Goal: Task Accomplishment & Management: Use online tool/utility

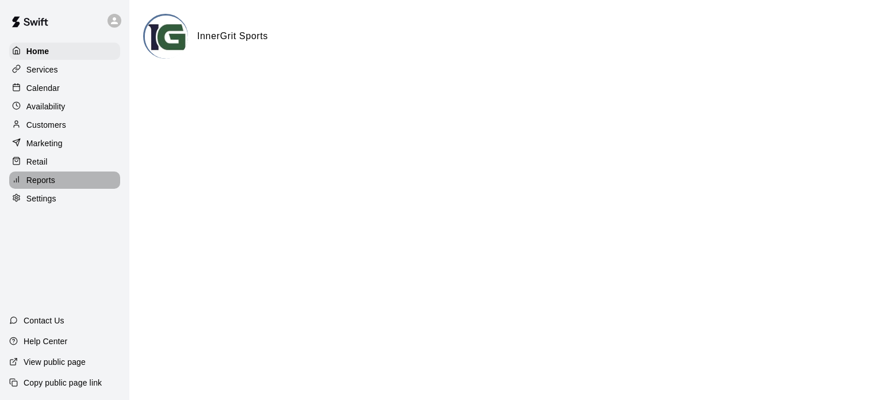
click at [39, 181] on p "Reports" at bounding box center [40, 179] width 29 height 11
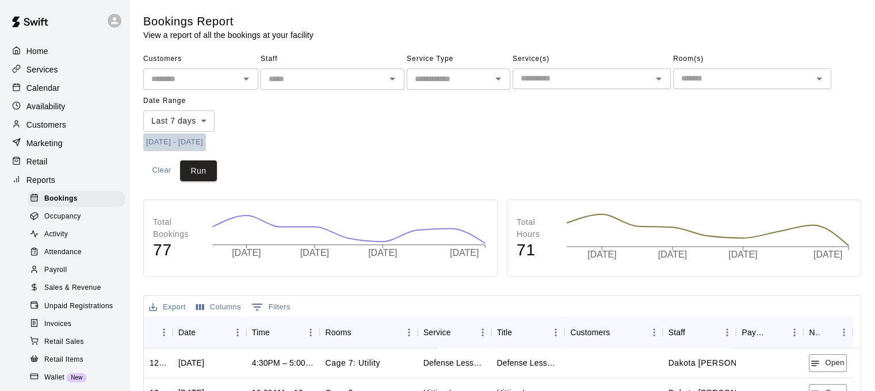
click at [205, 143] on button "8/5/2025 - 8/12/2025" at bounding box center [174, 142] width 63 height 18
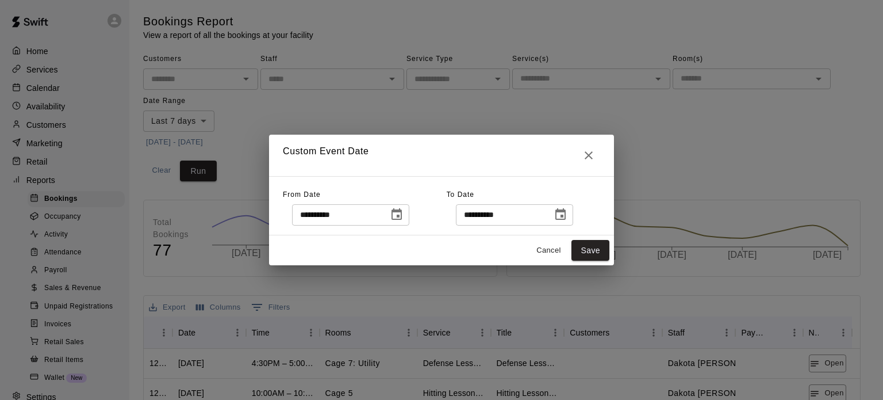
click at [402, 216] on icon "Choose date, selected date is Aug 5, 2025" at bounding box center [397, 213] width 10 height 11
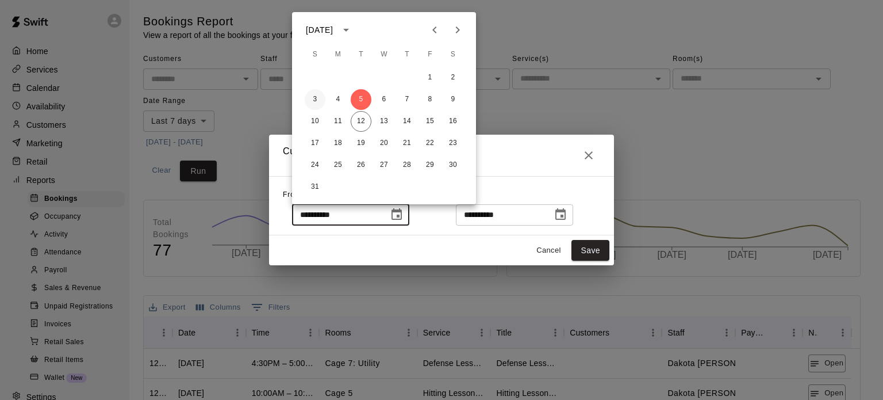
click at [313, 98] on button "3" at bounding box center [315, 99] width 21 height 21
type input "**********"
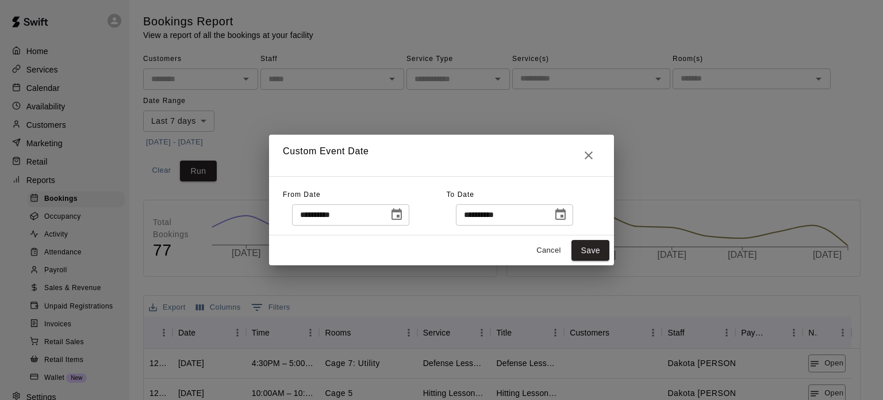
click at [567, 214] on icon "Choose date, selected date is Aug 12, 2025" at bounding box center [561, 215] width 14 height 14
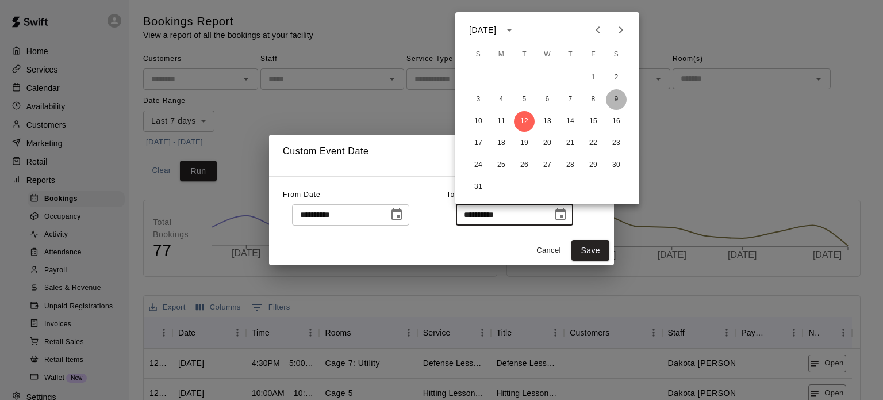
click at [616, 99] on button "9" at bounding box center [616, 99] width 21 height 21
type input "**********"
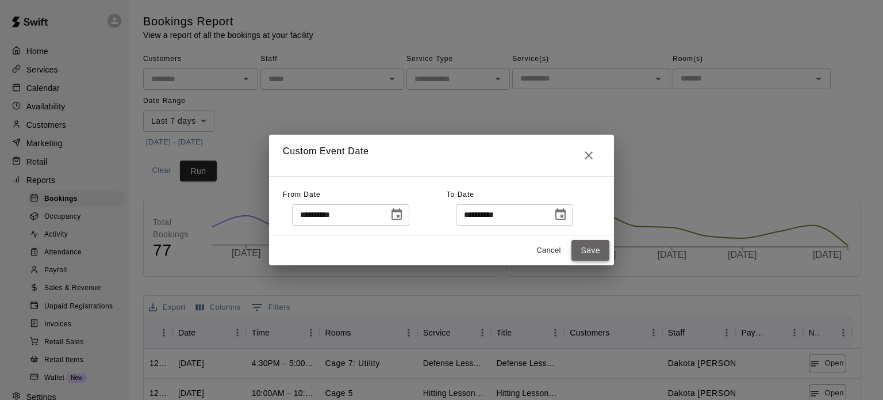
click at [593, 253] on button "Save" at bounding box center [591, 250] width 38 height 21
type input "******"
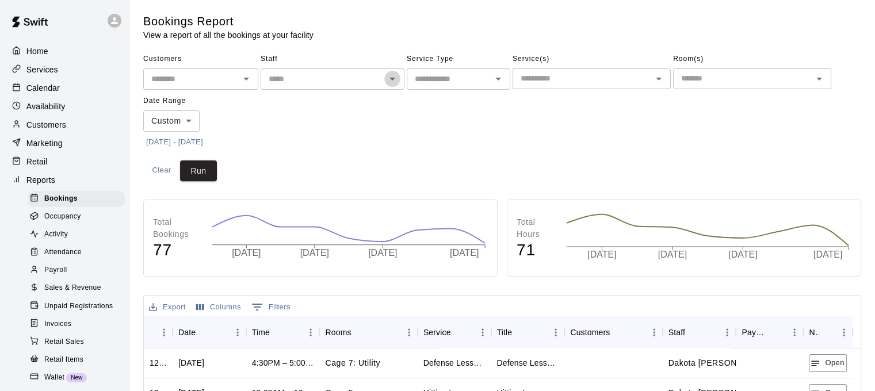
click at [397, 80] on icon "Open" at bounding box center [392, 79] width 14 height 14
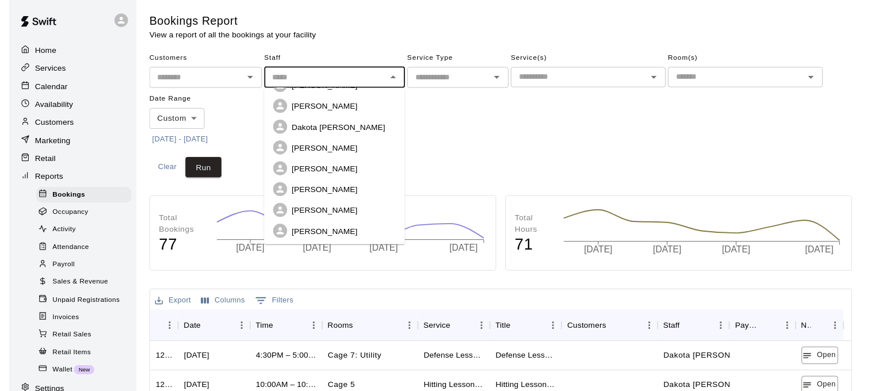
scroll to position [168, 0]
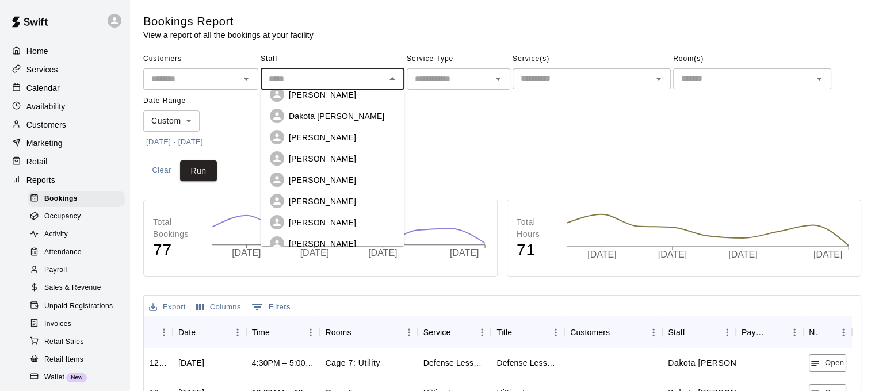
click at [331, 195] on p "[PERSON_NAME]" at bounding box center [322, 200] width 67 height 11
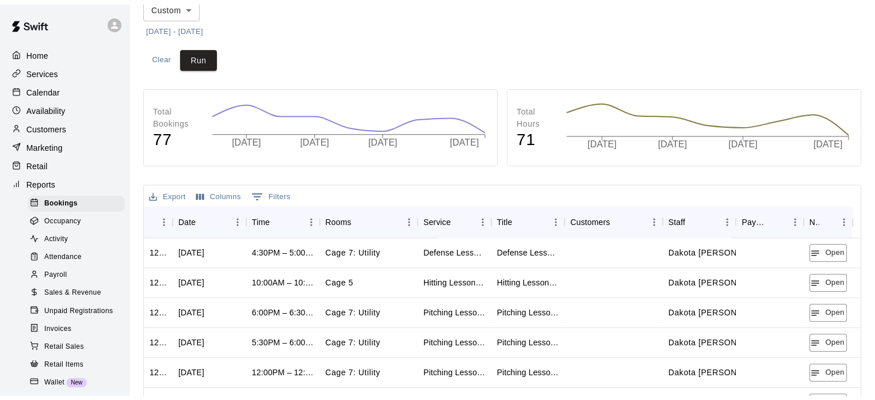
scroll to position [0, 0]
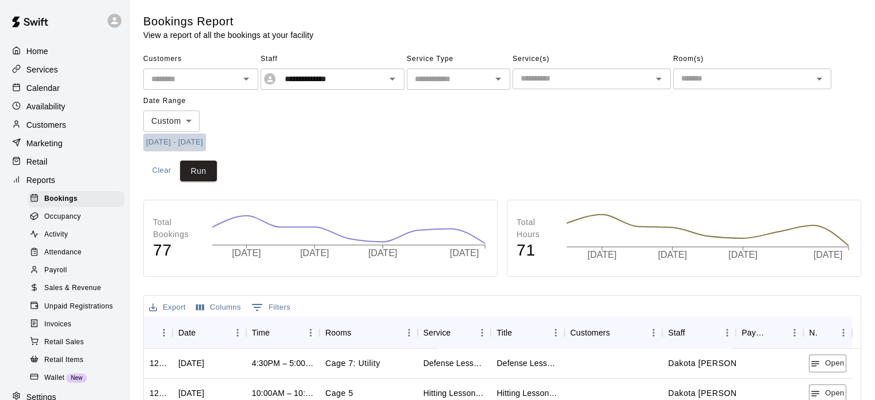
click at [177, 139] on button "[DATE] - [DATE]" at bounding box center [174, 142] width 63 height 18
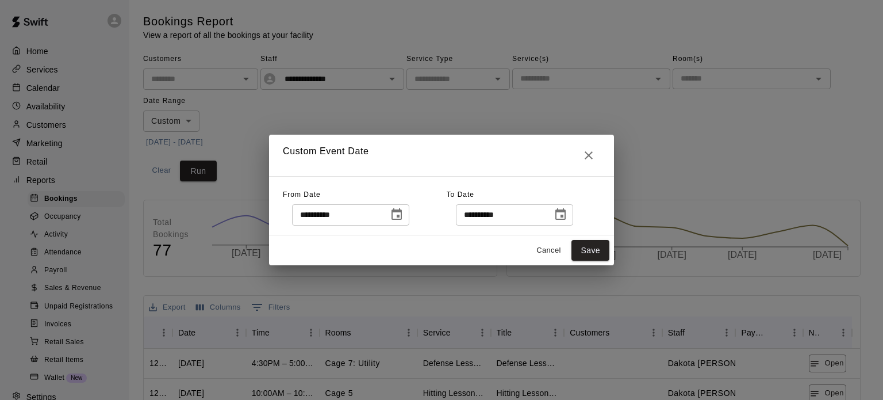
click at [402, 215] on icon "Choose date, selected date is Aug 3, 2025" at bounding box center [397, 213] width 10 height 11
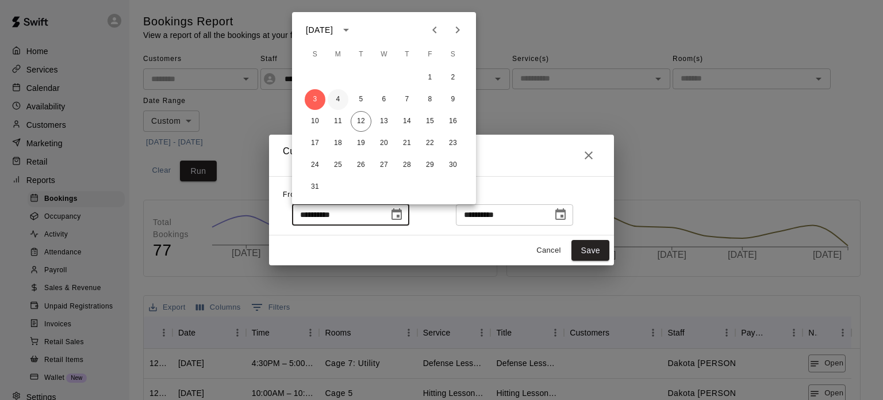
click at [314, 96] on button "3" at bounding box center [315, 99] width 21 height 21
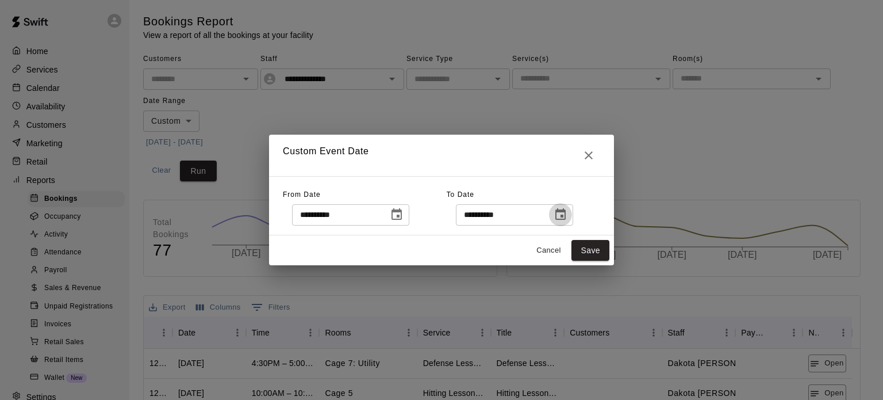
click at [567, 214] on icon "Choose date, selected date is Aug 9, 2025" at bounding box center [561, 215] width 14 height 14
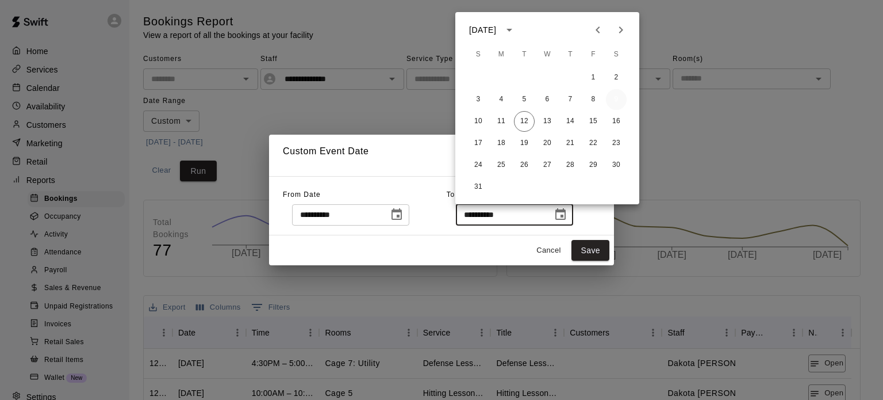
click at [616, 91] on button "9" at bounding box center [616, 99] width 21 height 21
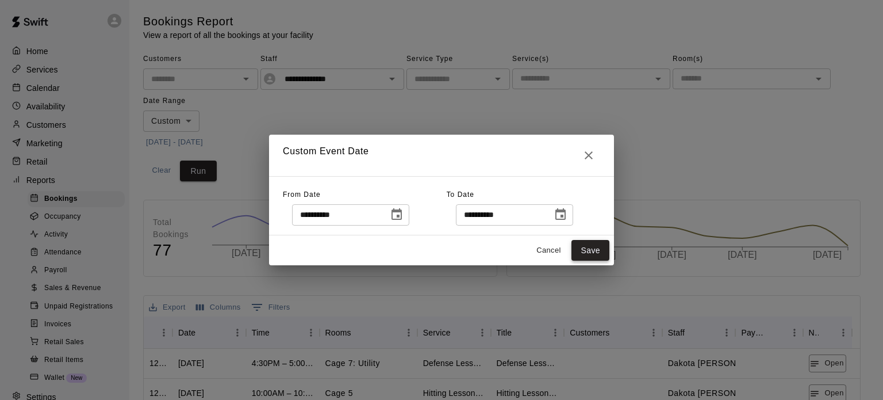
click at [589, 246] on button "Save" at bounding box center [591, 250] width 38 height 21
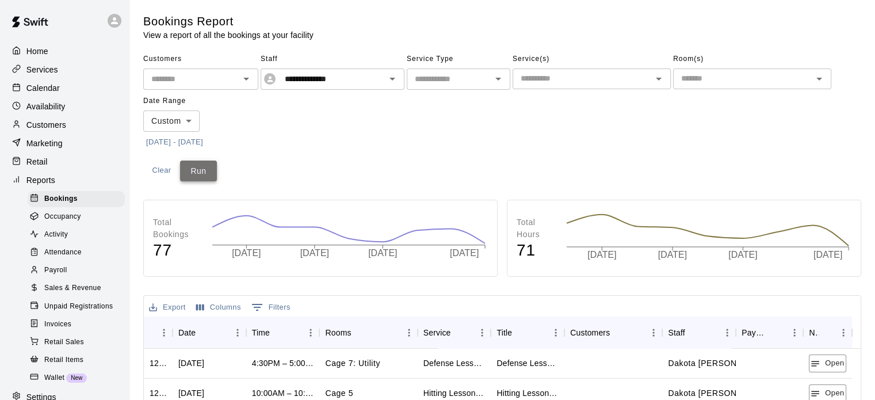
click at [190, 168] on button "Run" at bounding box center [198, 170] width 37 height 21
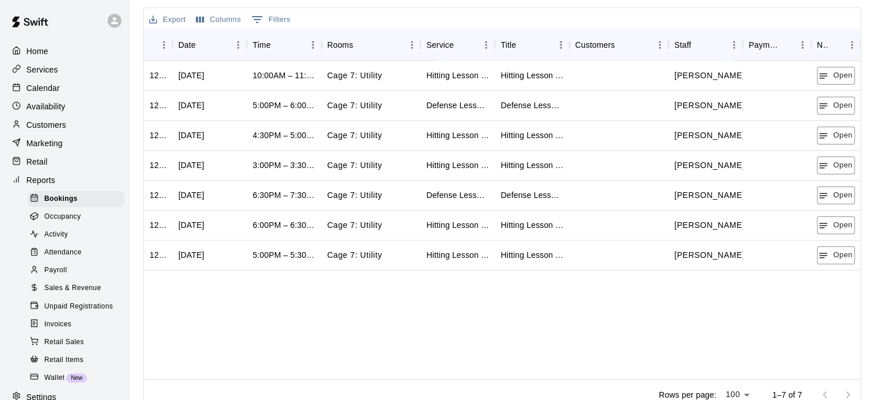
scroll to position [230, 0]
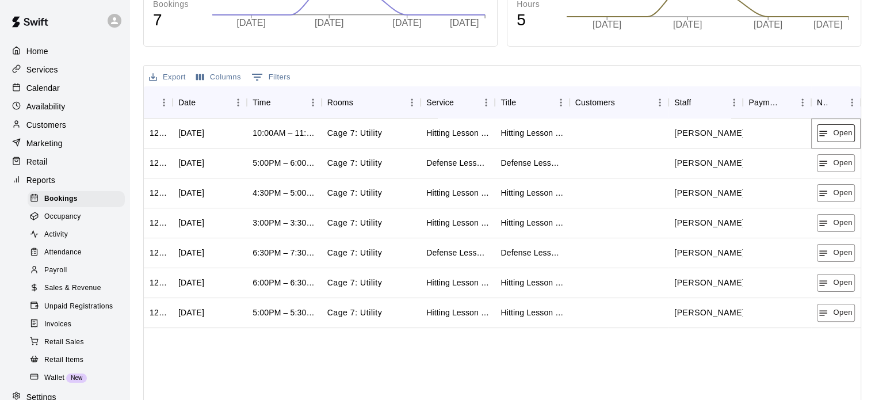
click at [827, 138] on button "Open" at bounding box center [835, 133] width 38 height 18
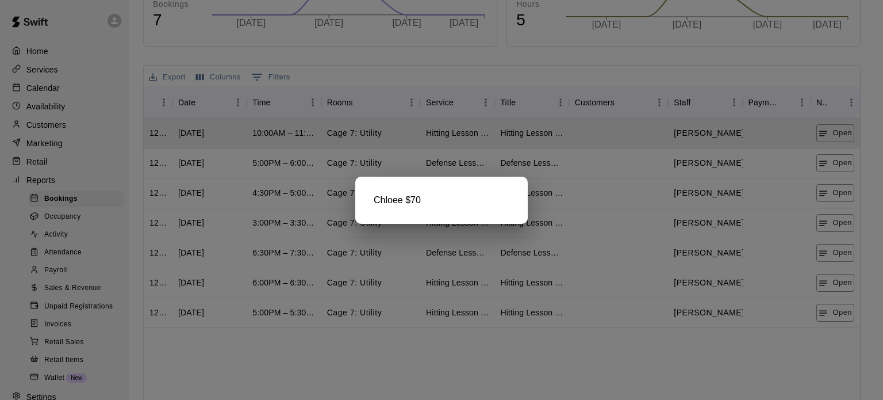
click at [824, 160] on div at bounding box center [441, 200] width 883 height 400
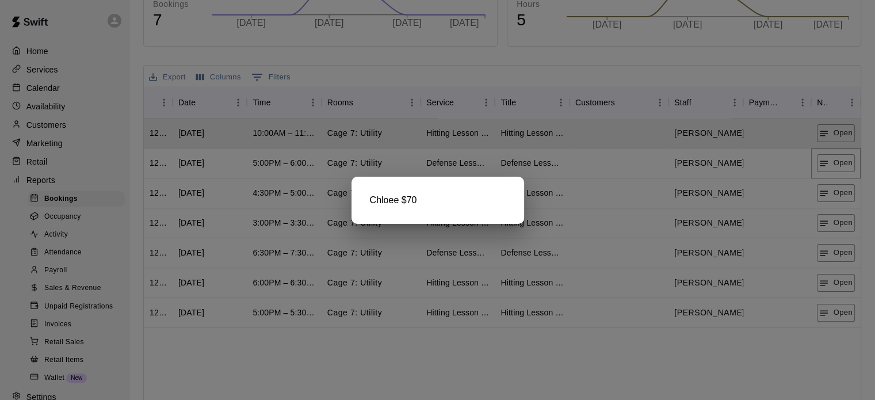
click at [824, 160] on icon "button" at bounding box center [823, 162] width 8 height 5
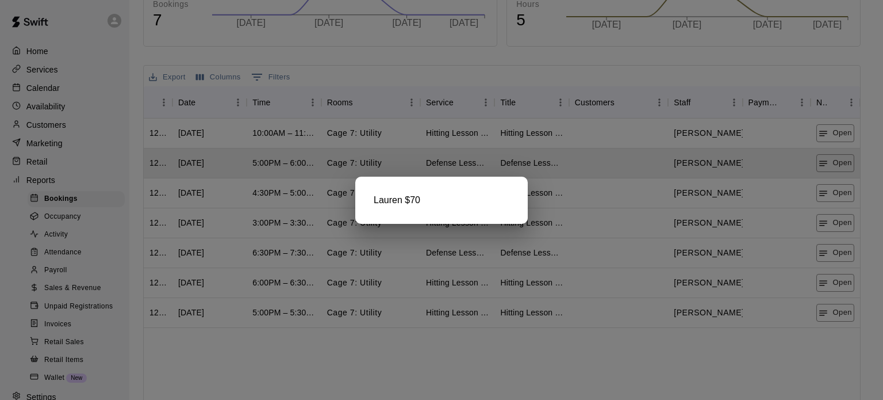
click at [830, 191] on div at bounding box center [441, 200] width 883 height 400
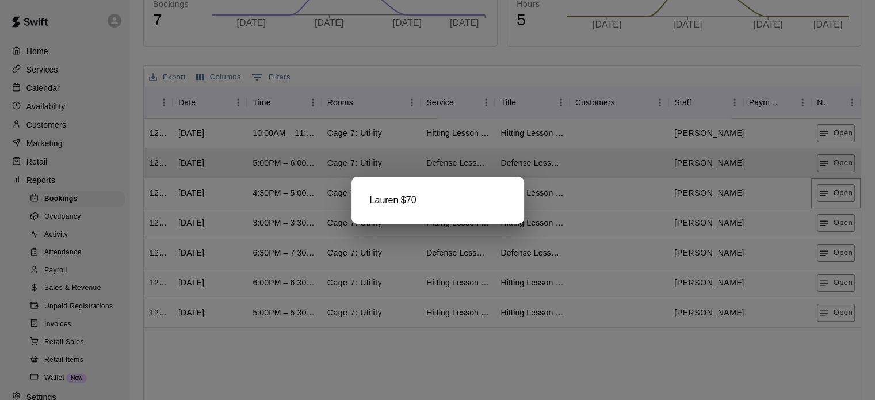
click at [830, 191] on button "Open" at bounding box center [835, 193] width 38 height 18
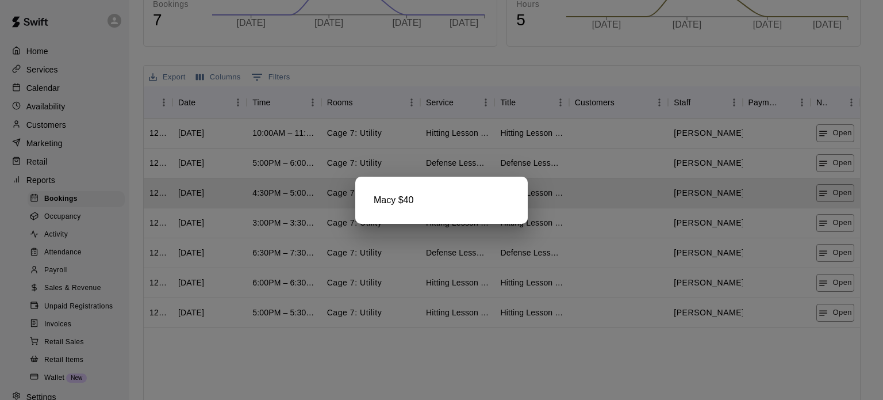
click at [839, 220] on div at bounding box center [441, 200] width 883 height 400
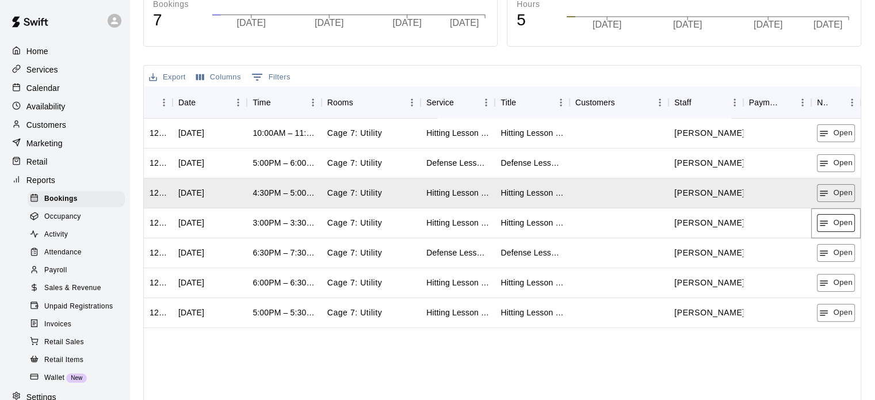
click at [839, 223] on button "Open" at bounding box center [835, 223] width 38 height 18
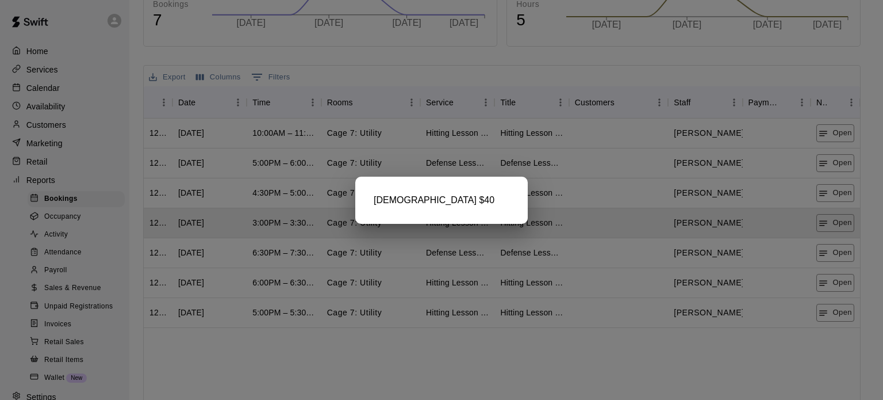
click at [846, 246] on div at bounding box center [441, 200] width 883 height 400
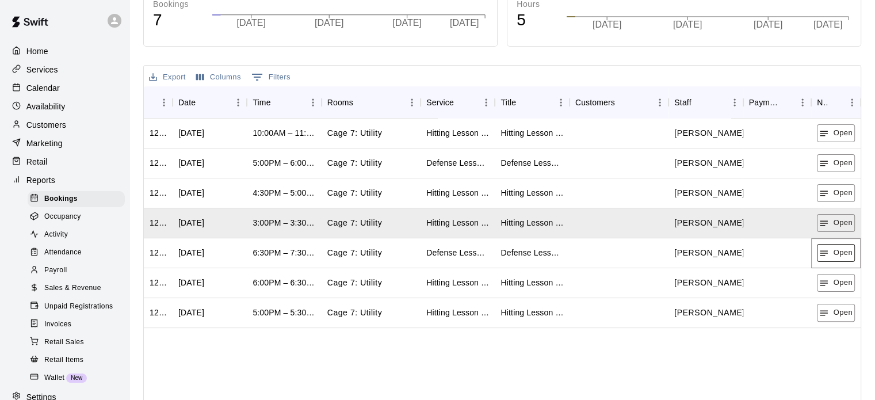
click at [846, 246] on button "Open" at bounding box center [835, 253] width 38 height 18
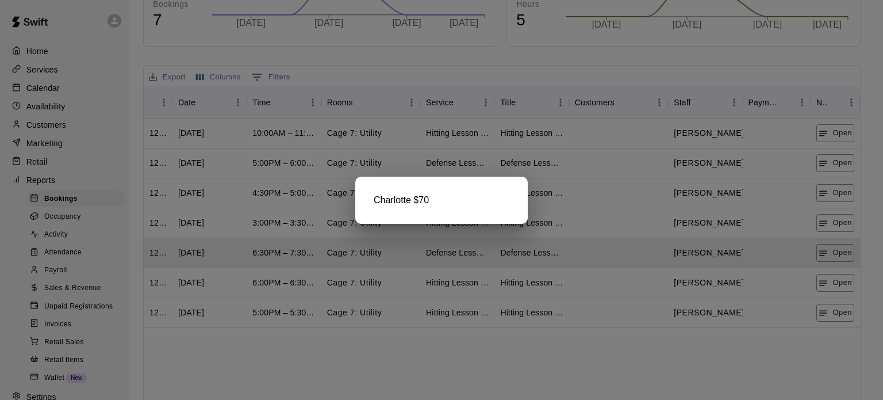
click at [848, 284] on div at bounding box center [441, 200] width 883 height 400
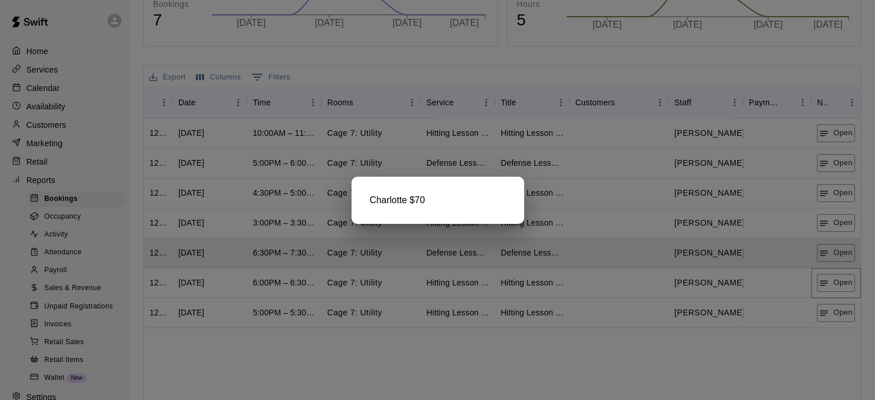
click at [848, 284] on button "Open" at bounding box center [835, 283] width 38 height 18
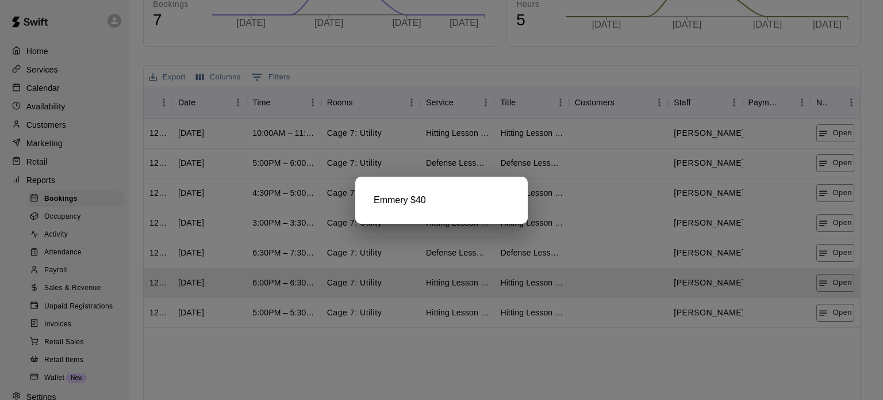
click at [843, 315] on div at bounding box center [441, 200] width 883 height 400
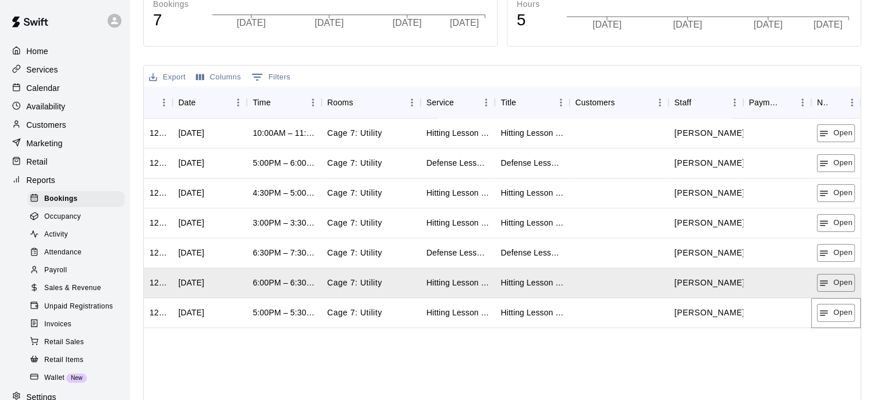
click at [843, 315] on button "Open" at bounding box center [835, 313] width 38 height 18
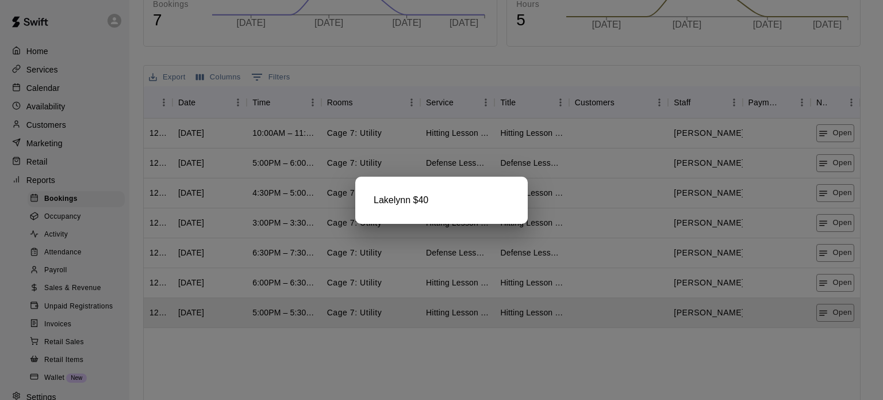
click at [455, 366] on div at bounding box center [441, 200] width 883 height 400
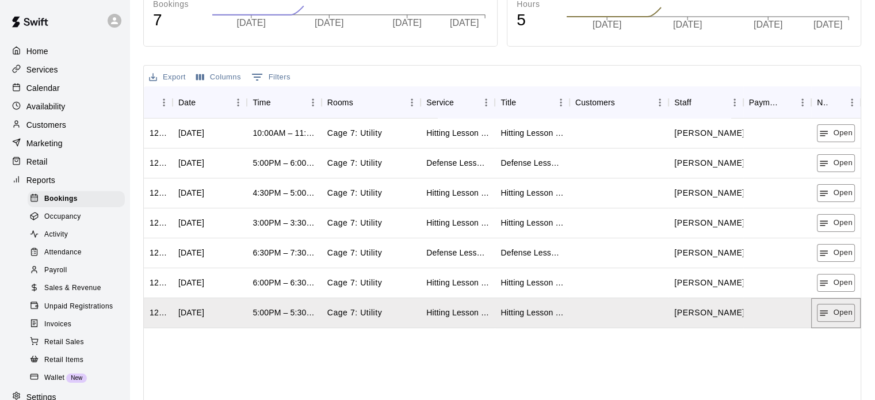
scroll to position [0, 0]
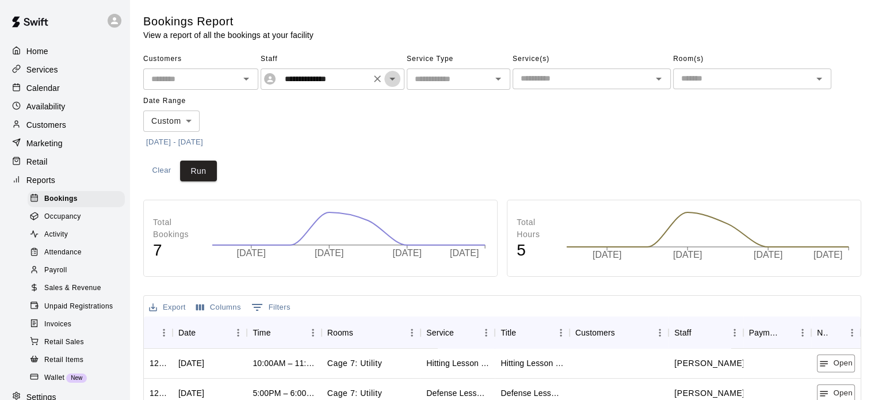
click at [394, 74] on icon "Open" at bounding box center [392, 79] width 14 height 14
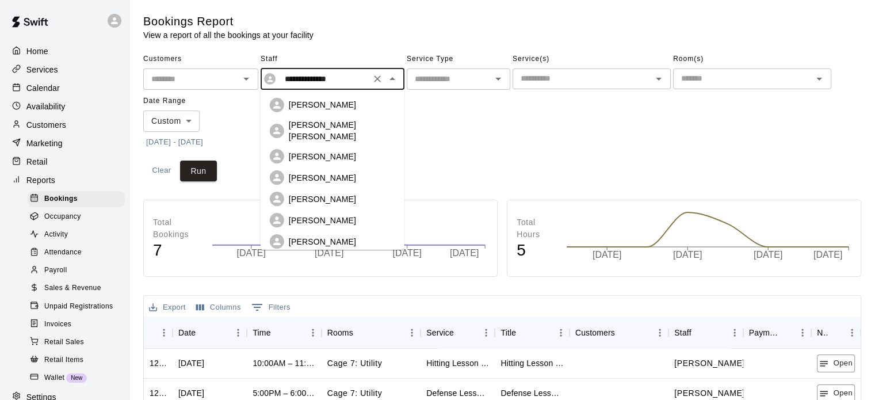
scroll to position [121, 0]
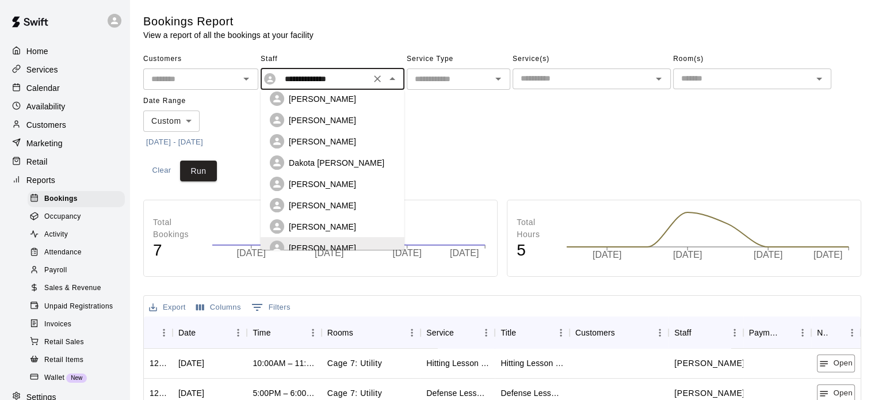
click at [340, 221] on p "[PERSON_NAME]" at bounding box center [322, 226] width 67 height 11
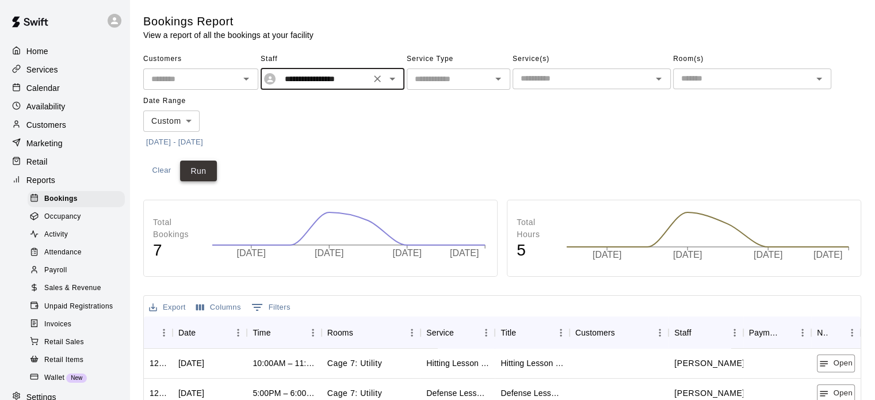
click at [209, 170] on button "Run" at bounding box center [198, 170] width 37 height 21
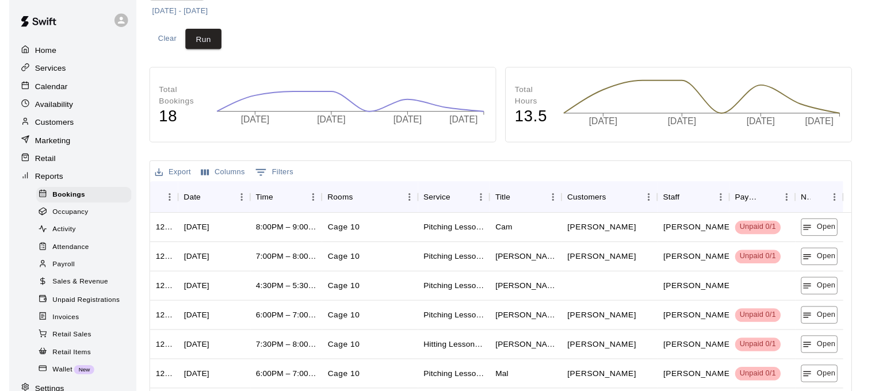
scroll to position [172, 0]
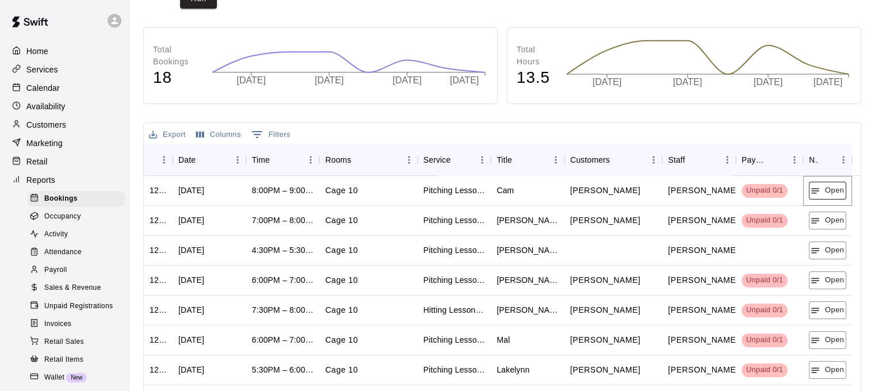
click at [819, 197] on button "Open" at bounding box center [826, 191] width 37 height 18
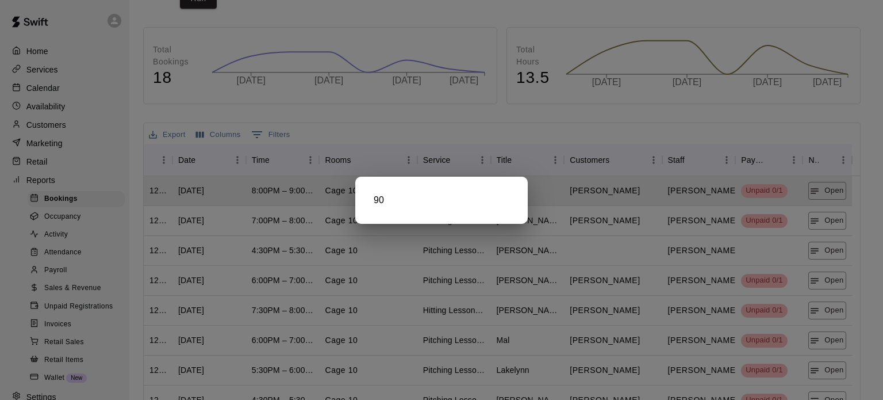
click at [828, 223] on div at bounding box center [441, 200] width 883 height 400
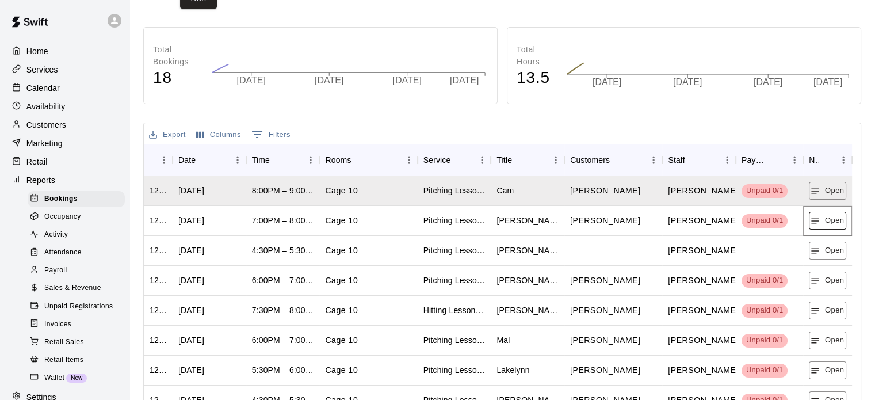
click at [829, 224] on button "Open" at bounding box center [826, 221] width 37 height 18
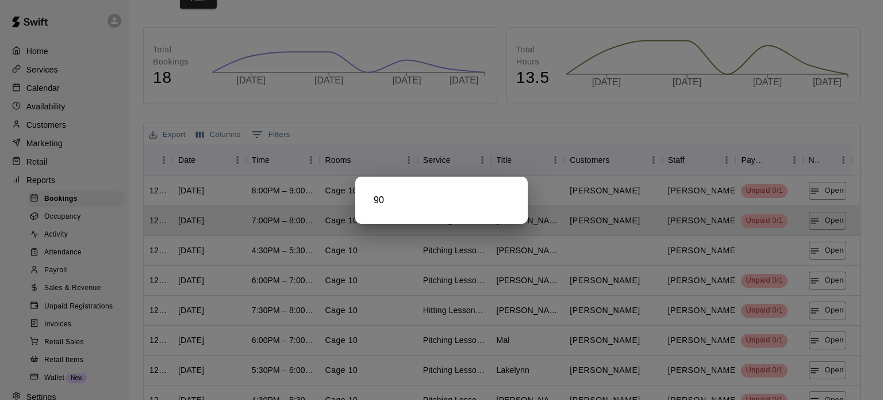
click at [824, 246] on div at bounding box center [441, 200] width 883 height 400
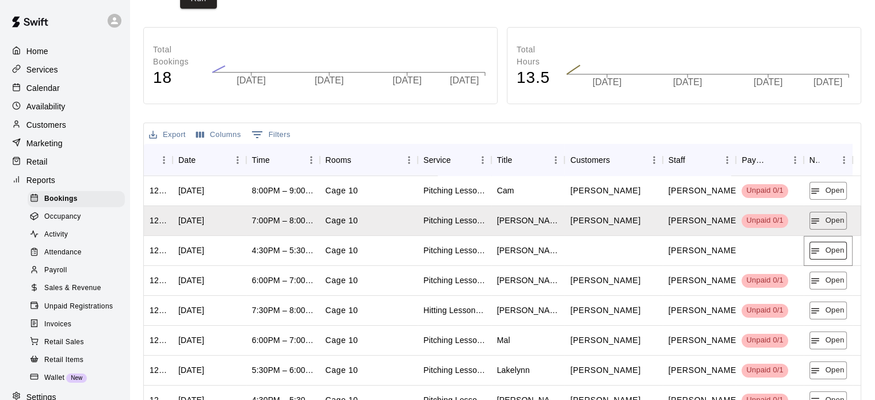
click at [824, 246] on button "Open" at bounding box center [827, 250] width 37 height 18
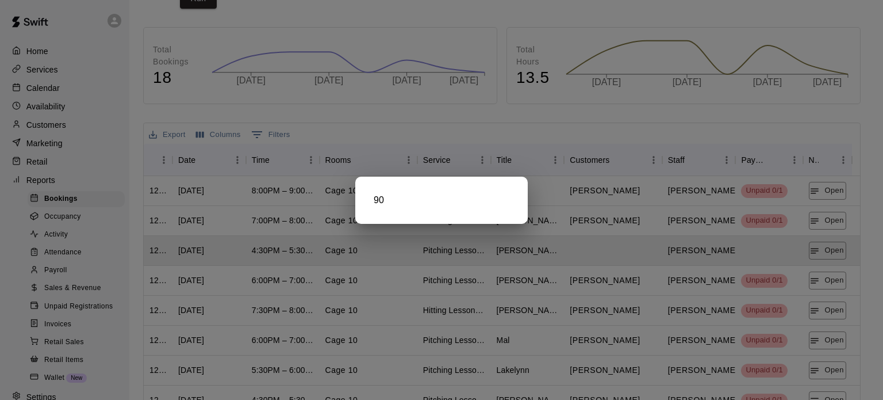
click at [827, 282] on div at bounding box center [441, 200] width 883 height 400
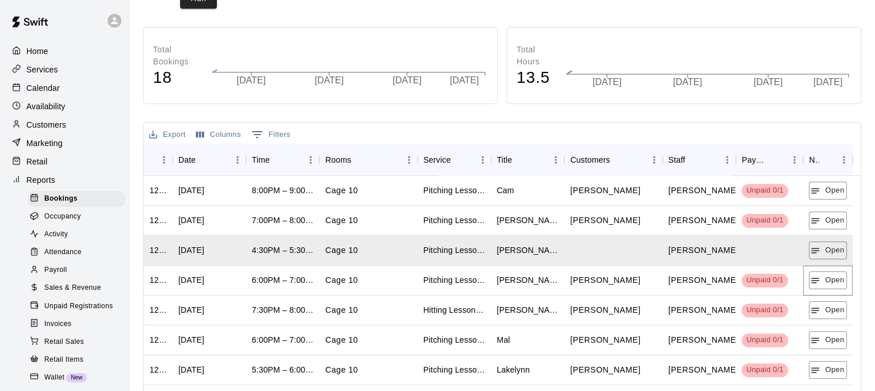
click at [827, 282] on button "Open" at bounding box center [826, 280] width 37 height 18
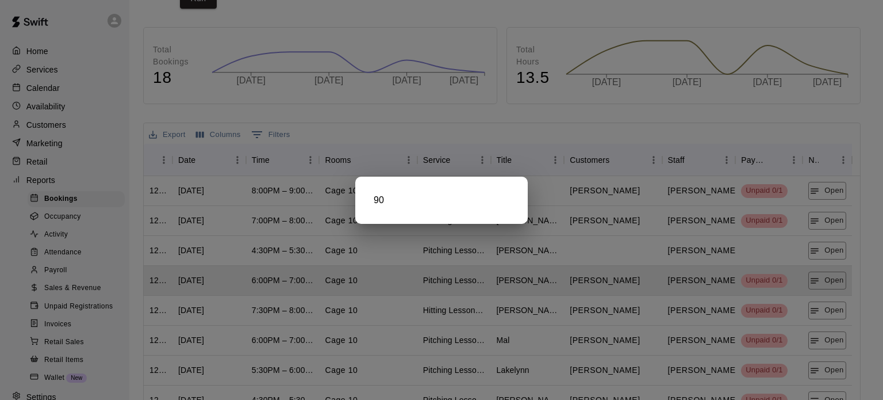
click at [830, 312] on div at bounding box center [441, 200] width 883 height 400
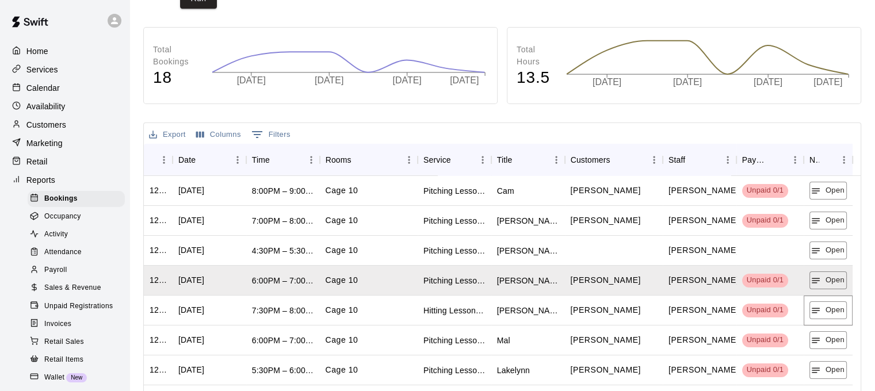
click at [830, 312] on button "Open" at bounding box center [827, 310] width 37 height 18
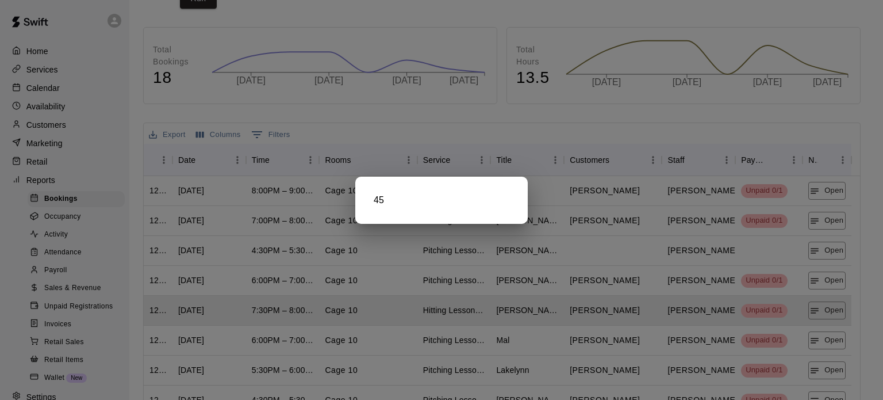
click at [824, 344] on div at bounding box center [441, 200] width 883 height 400
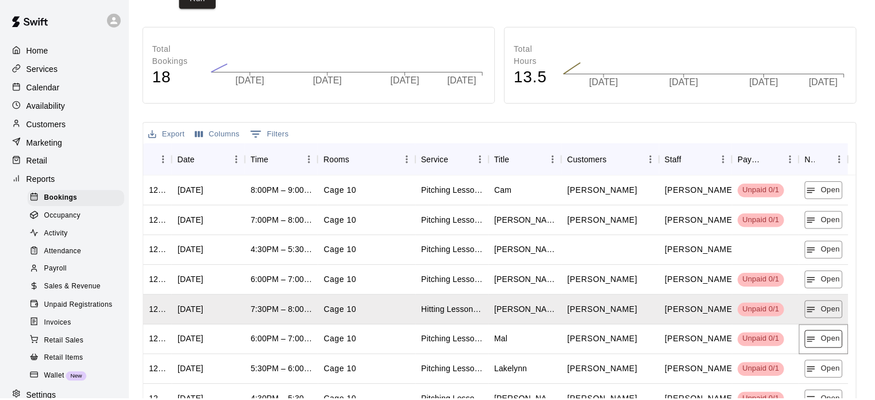
click at [824, 345] on button "Open" at bounding box center [826, 340] width 37 height 18
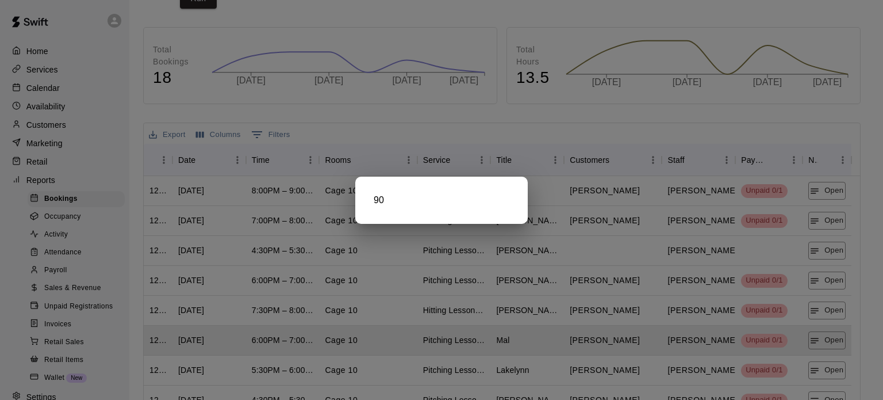
click at [826, 374] on div at bounding box center [441, 200] width 883 height 400
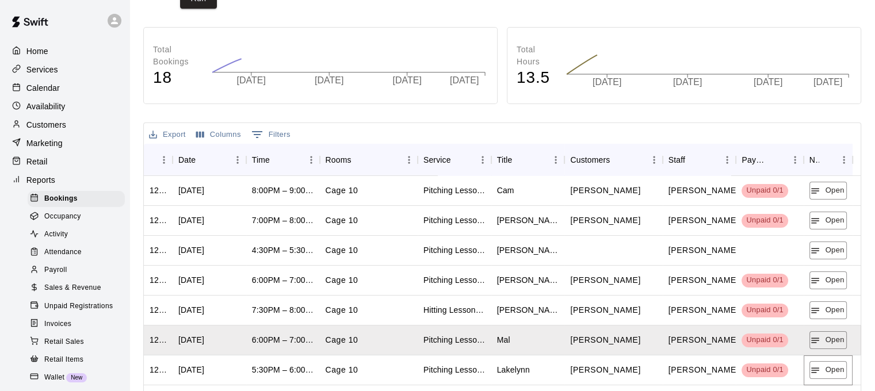
click at [826, 374] on button "Open" at bounding box center [827, 370] width 37 height 18
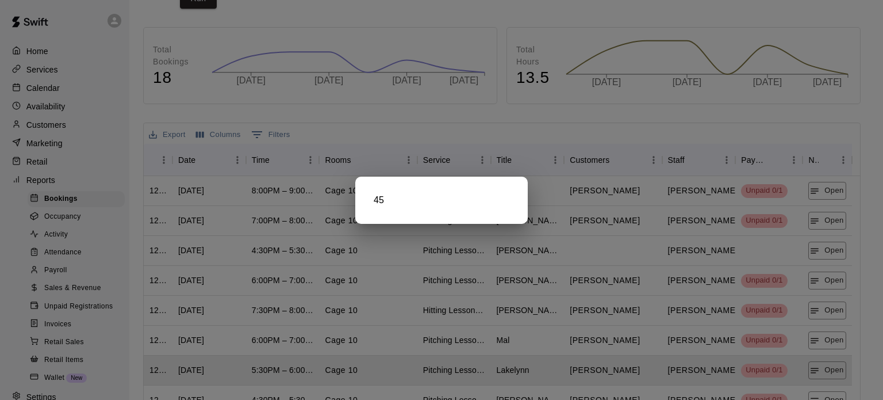
click at [824, 372] on div at bounding box center [441, 200] width 883 height 400
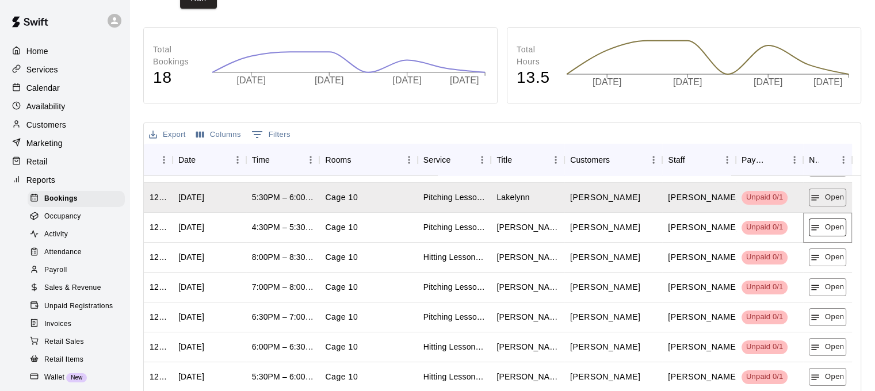
click at [837, 226] on button "Open" at bounding box center [826, 227] width 37 height 18
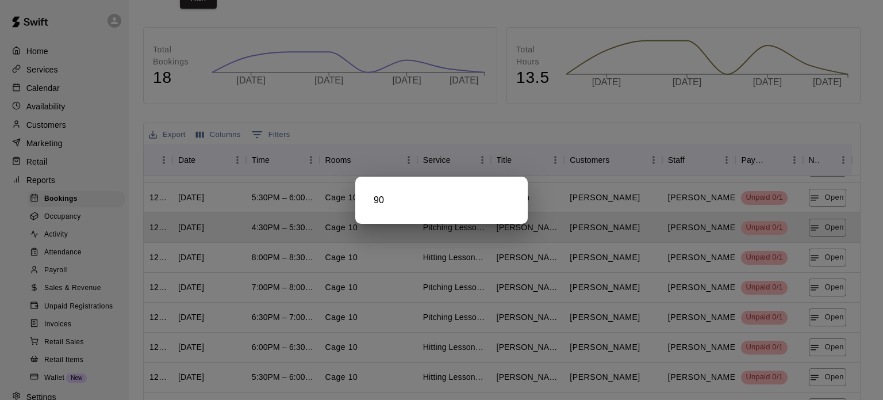
click at [832, 252] on div at bounding box center [441, 200] width 883 height 400
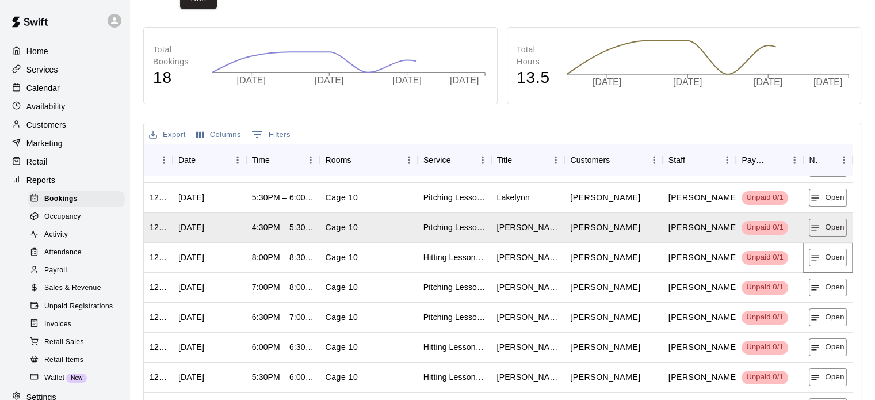
click at [832, 252] on button "Open" at bounding box center [826, 257] width 37 height 18
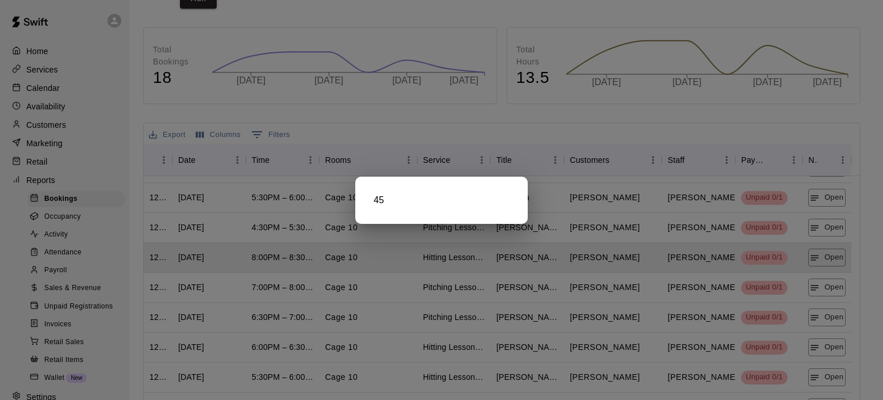
click at [830, 289] on div at bounding box center [441, 200] width 883 height 400
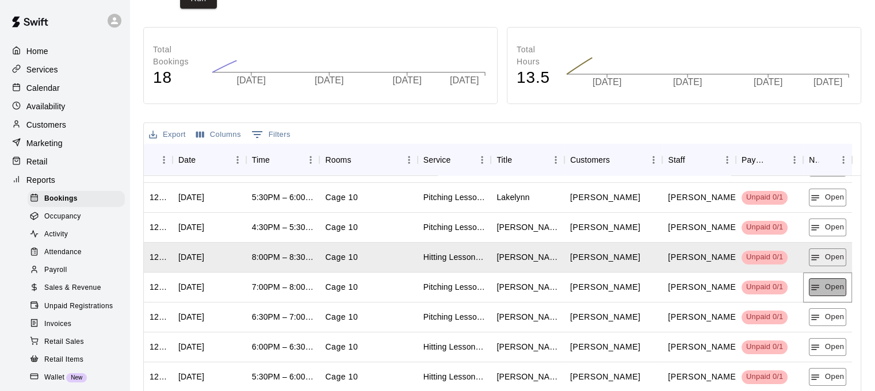
click at [829, 289] on button "Open" at bounding box center [826, 287] width 37 height 18
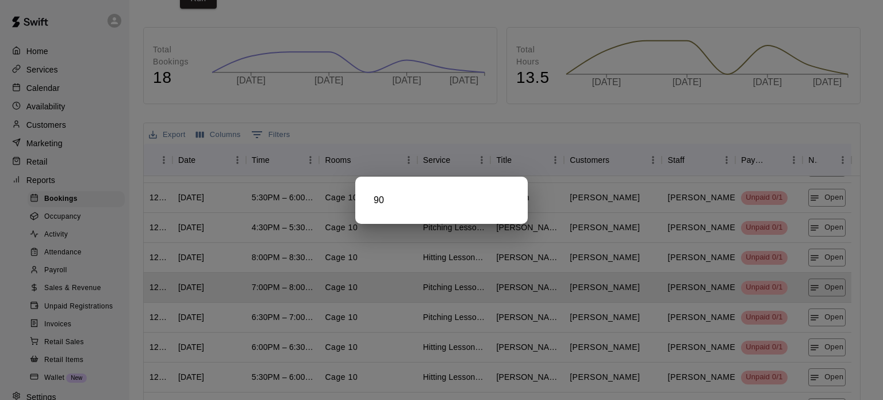
click at [828, 311] on div at bounding box center [441, 200] width 883 height 400
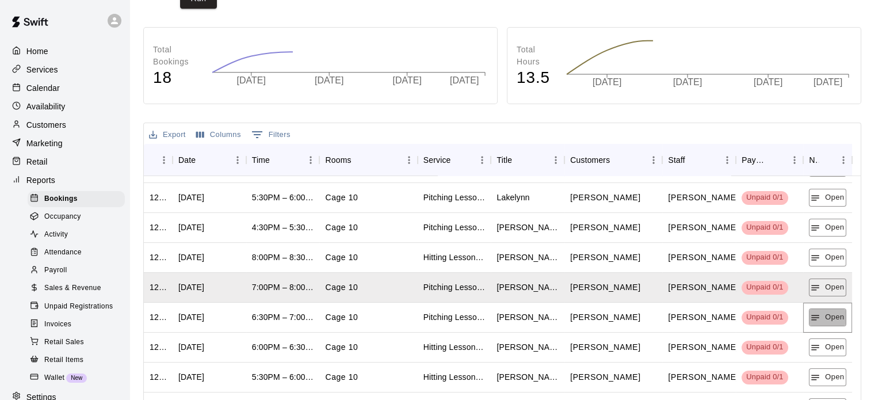
click at [828, 311] on button "Open" at bounding box center [826, 317] width 37 height 18
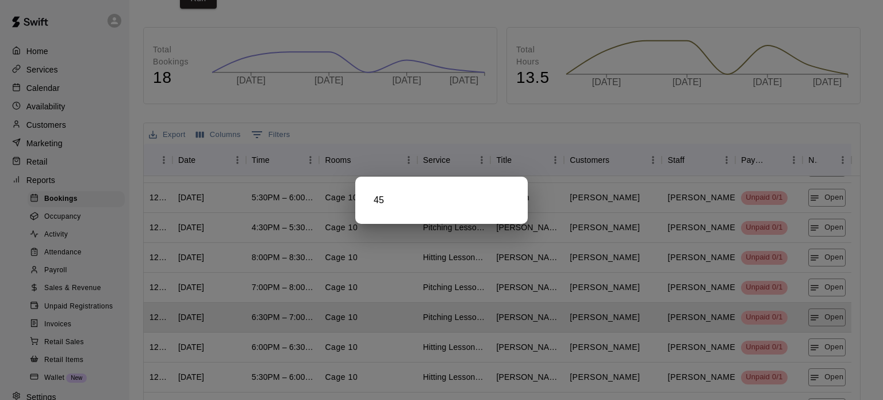
click at [839, 347] on div at bounding box center [441, 200] width 883 height 400
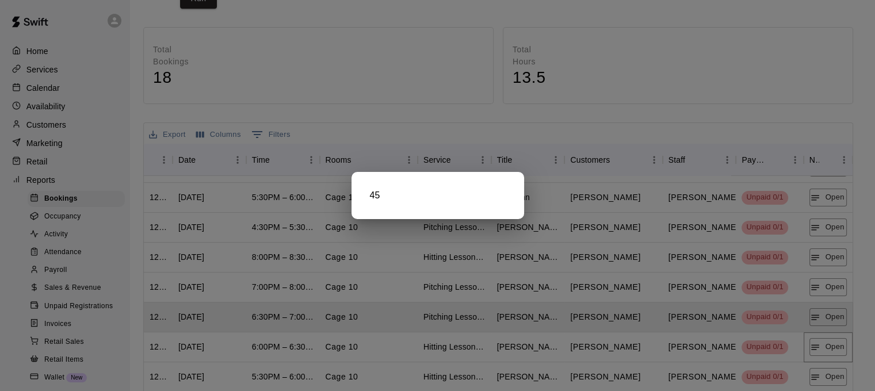
click at [839, 347] on button "Open" at bounding box center [827, 347] width 37 height 18
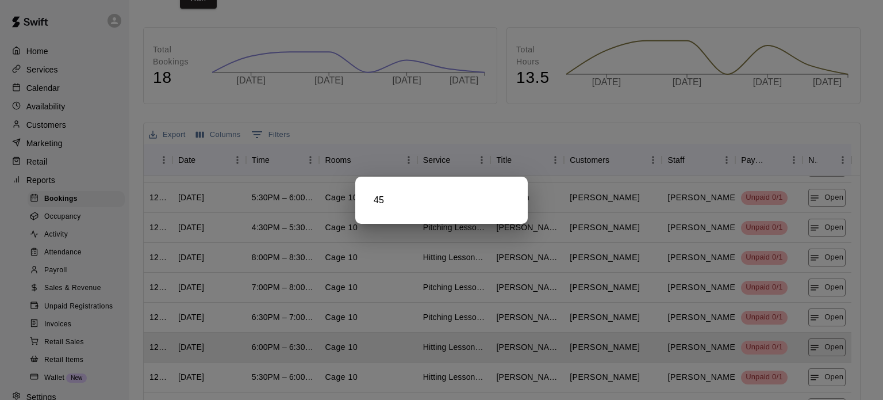
click at [831, 375] on div at bounding box center [441, 200] width 883 height 400
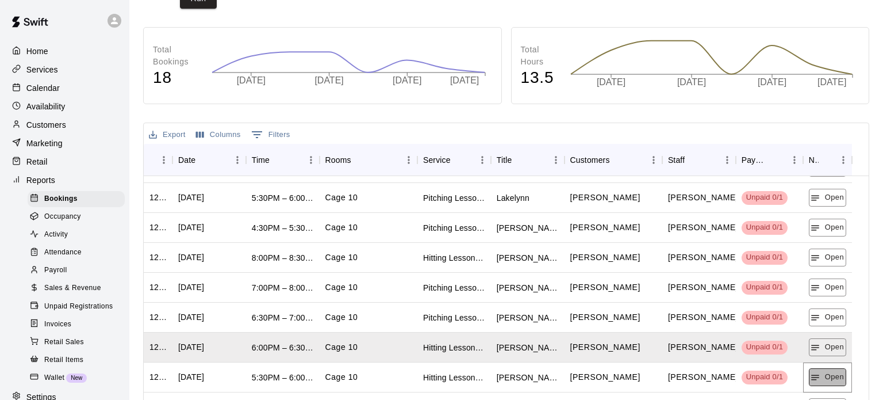
click at [831, 376] on button "Open" at bounding box center [827, 377] width 37 height 18
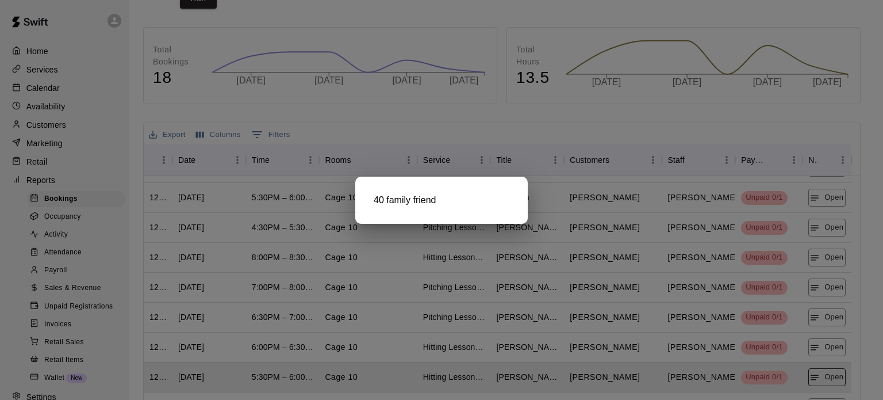
click at [831, 376] on div at bounding box center [441, 200] width 883 height 400
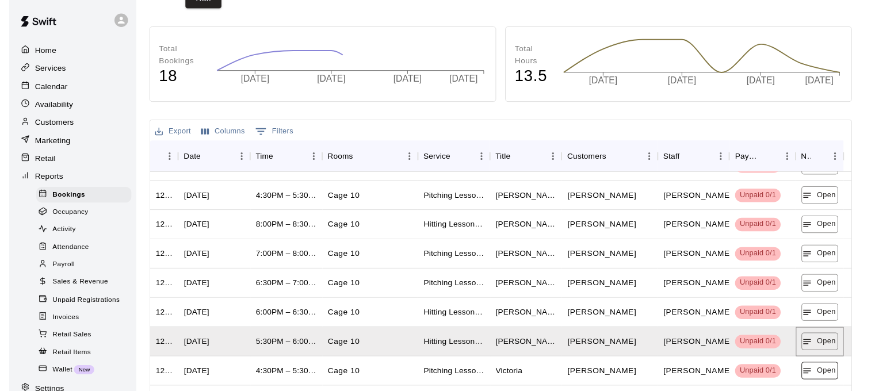
scroll to position [219, 0]
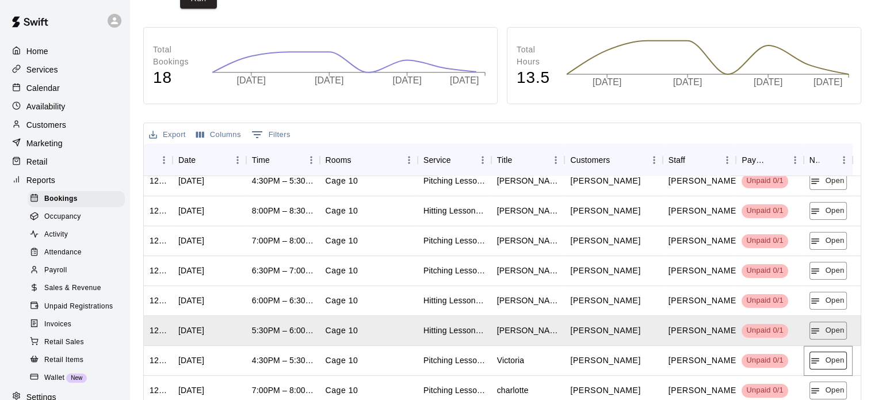
click at [834, 359] on button "Open" at bounding box center [827, 360] width 37 height 18
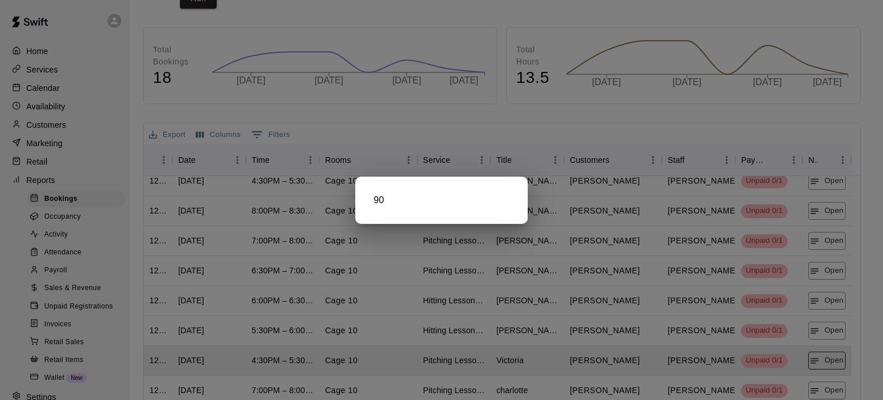
click at [834, 359] on div at bounding box center [441, 200] width 883 height 400
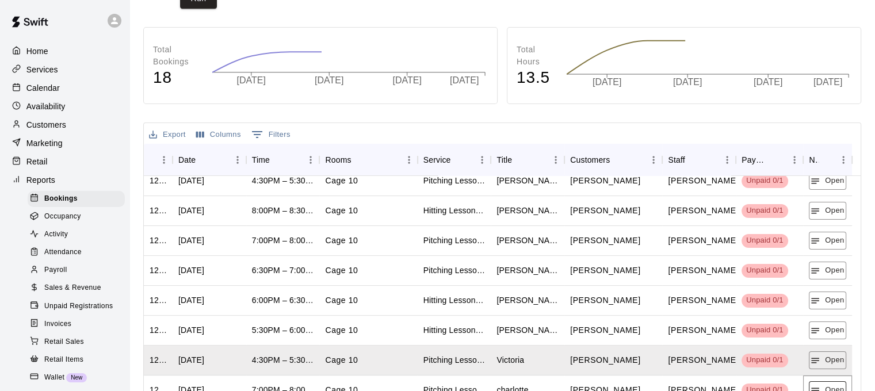
click at [838, 389] on button "Open" at bounding box center [826, 390] width 37 height 18
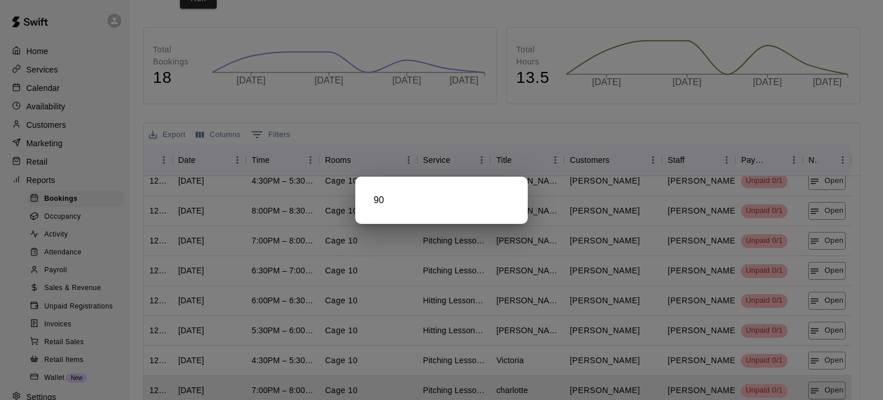
click at [836, 386] on div at bounding box center [441, 200] width 883 height 400
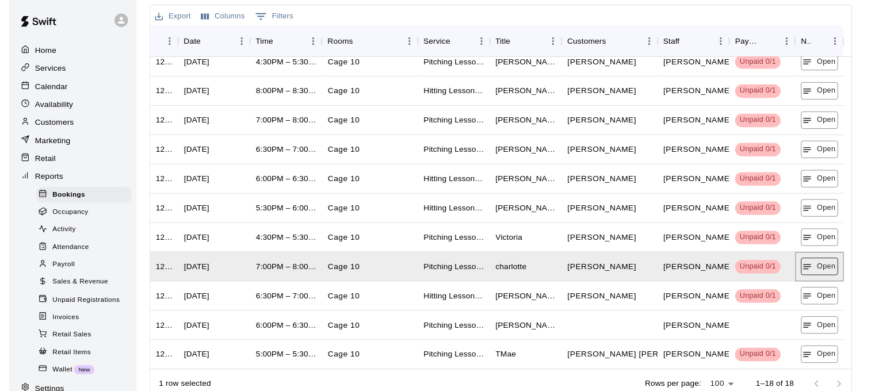
scroll to position [302, 0]
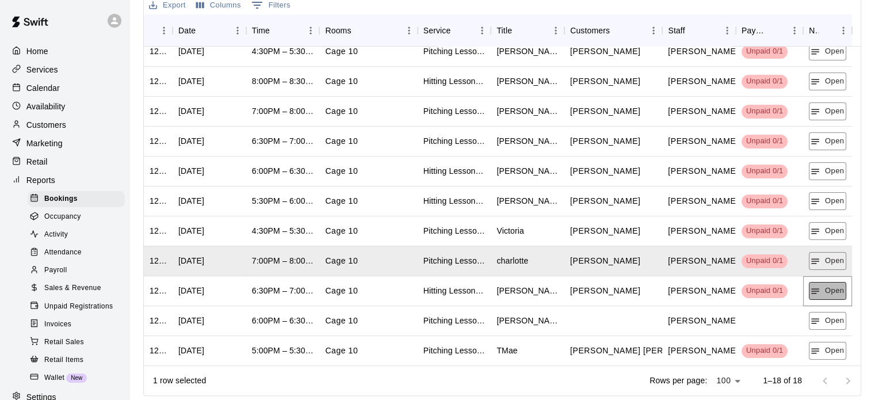
click at [825, 292] on button "Open" at bounding box center [826, 291] width 37 height 18
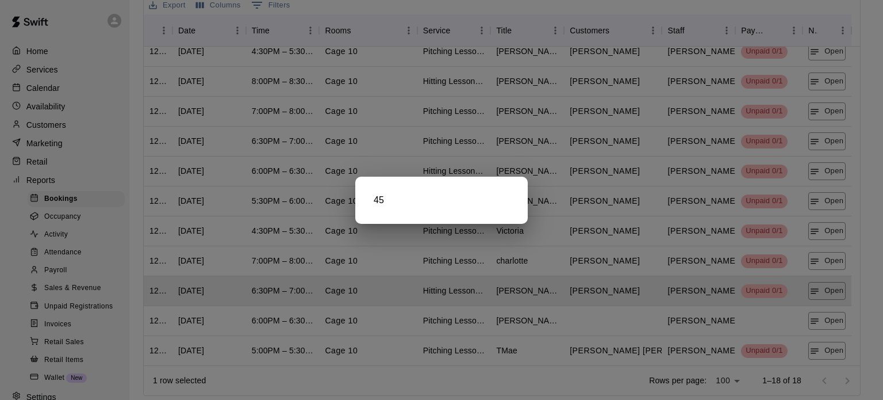
click at [823, 327] on div at bounding box center [441, 200] width 883 height 400
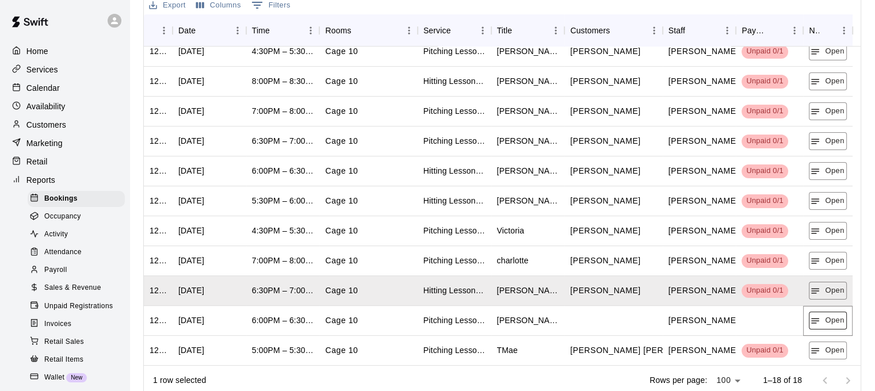
click at [823, 325] on button "Open" at bounding box center [826, 321] width 37 height 18
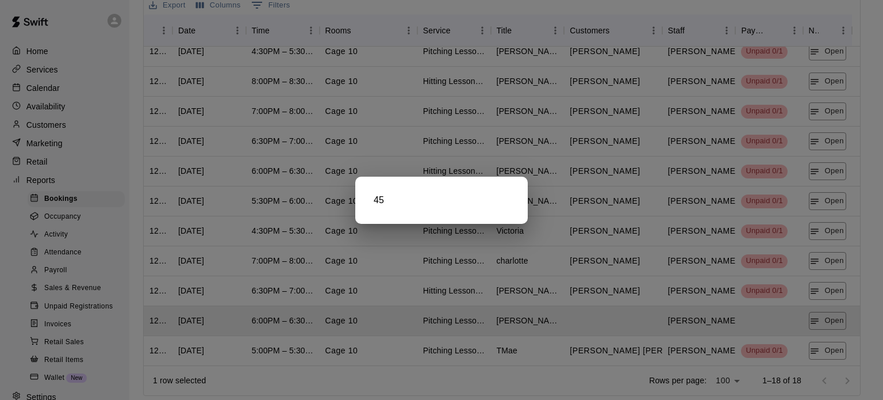
click at [823, 360] on div at bounding box center [441, 200] width 883 height 400
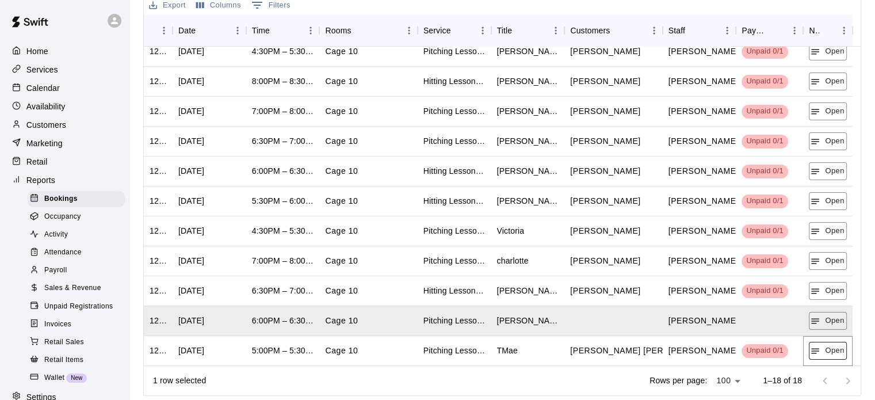
click at [834, 353] on button "Open" at bounding box center [826, 351] width 37 height 18
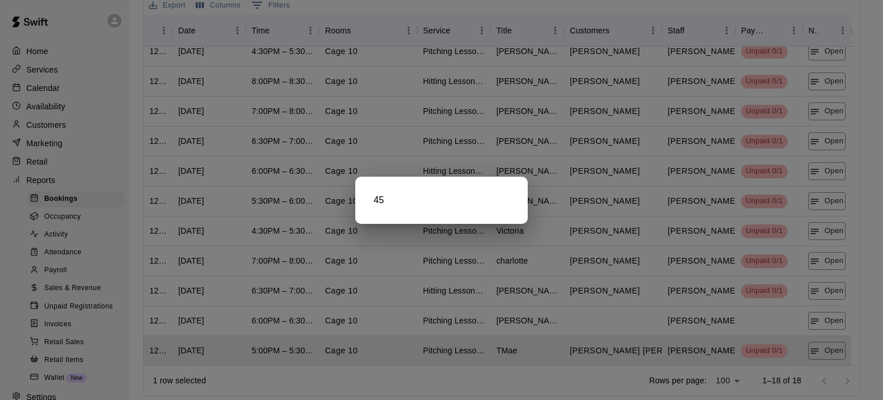
click at [575, 131] on div at bounding box center [441, 200] width 883 height 400
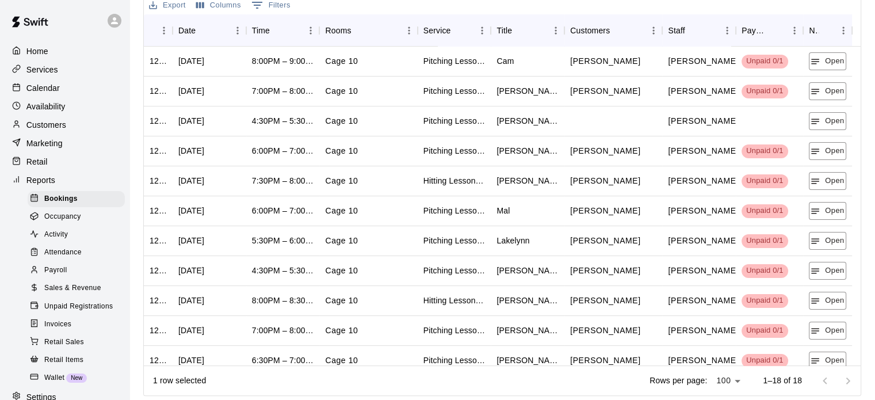
scroll to position [0, 0]
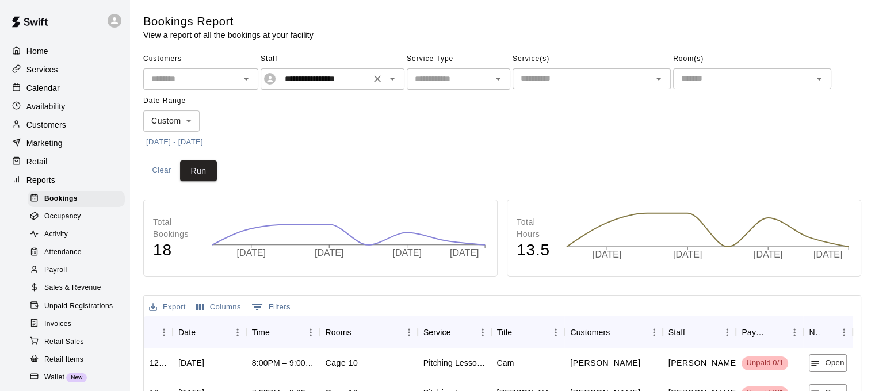
click at [392, 79] on icon "Open" at bounding box center [392, 79] width 6 height 3
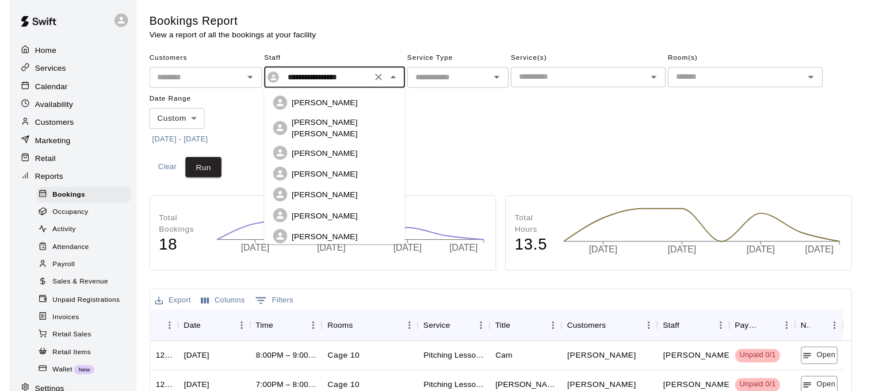
scroll to position [100, 0]
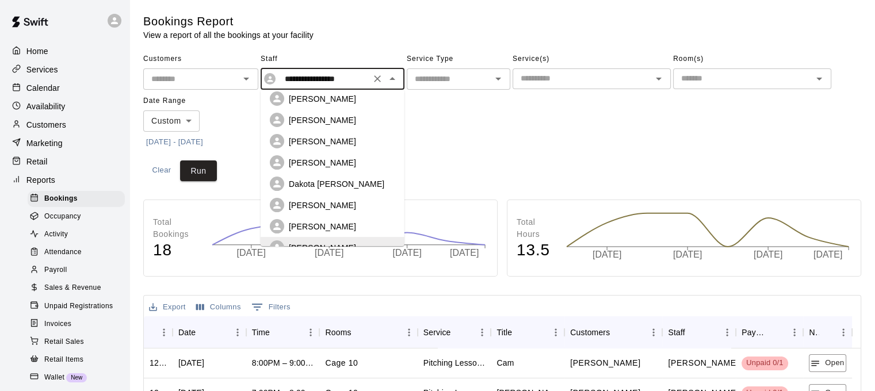
click at [323, 221] on p "[PERSON_NAME]" at bounding box center [322, 226] width 67 height 11
type input "**********"
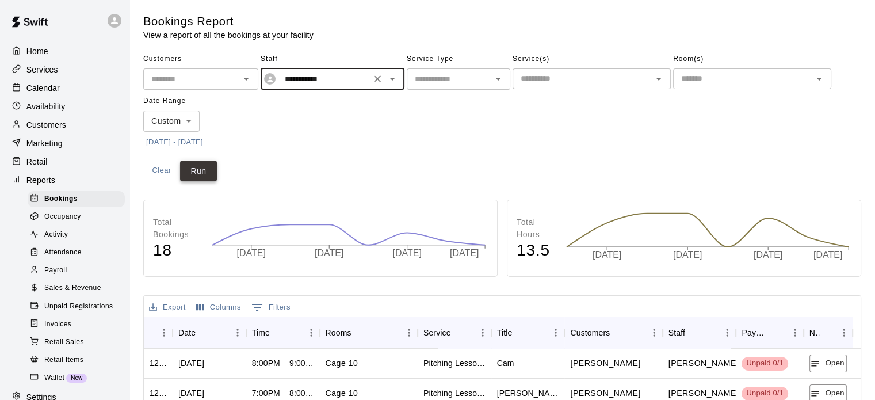
click at [192, 171] on button "Run" at bounding box center [198, 170] width 37 height 21
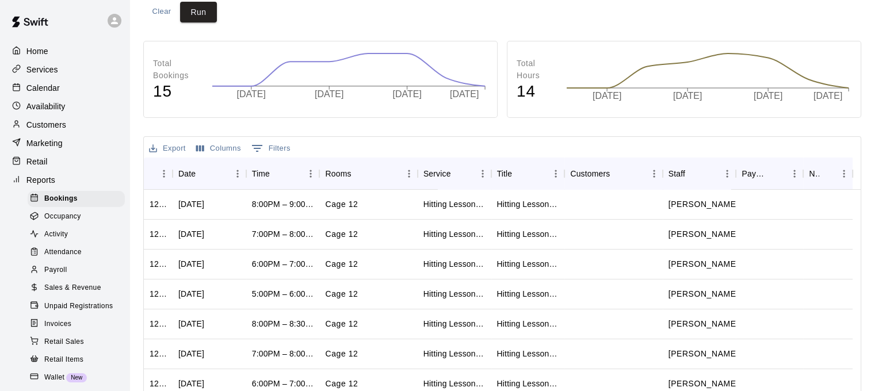
scroll to position [115, 0]
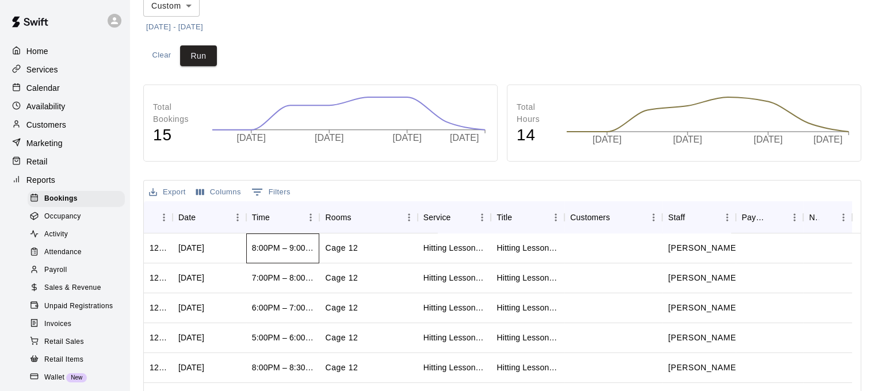
click at [302, 248] on div "8:00PM – 9:00PM" at bounding box center [283, 247] width 62 height 11
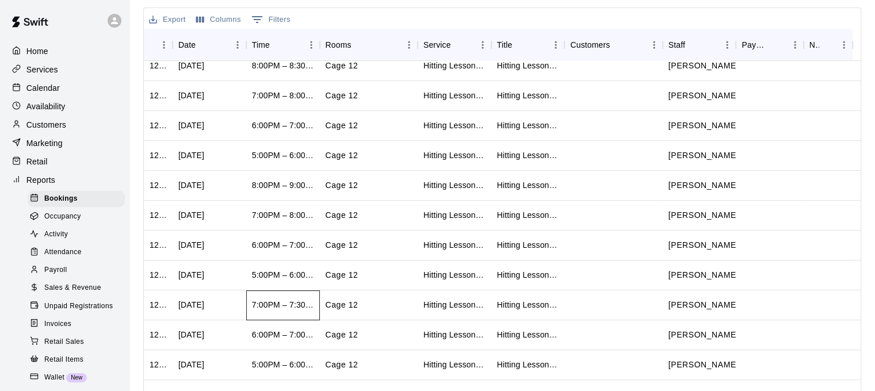
scroll to position [302, 0]
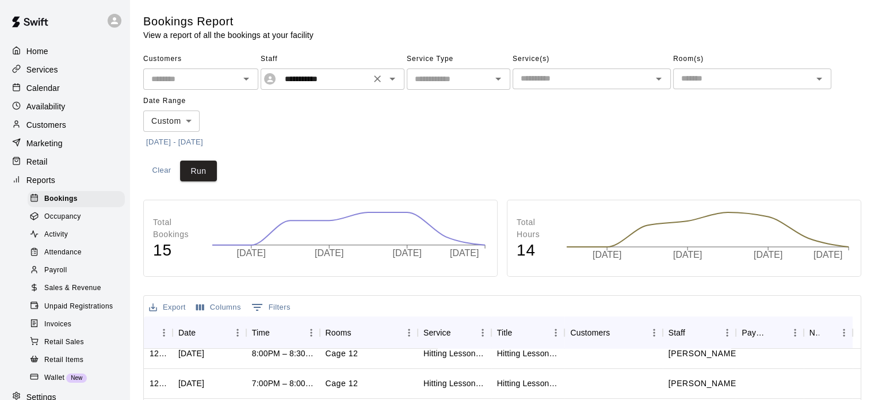
click at [394, 80] on icon "Open" at bounding box center [392, 79] width 14 height 14
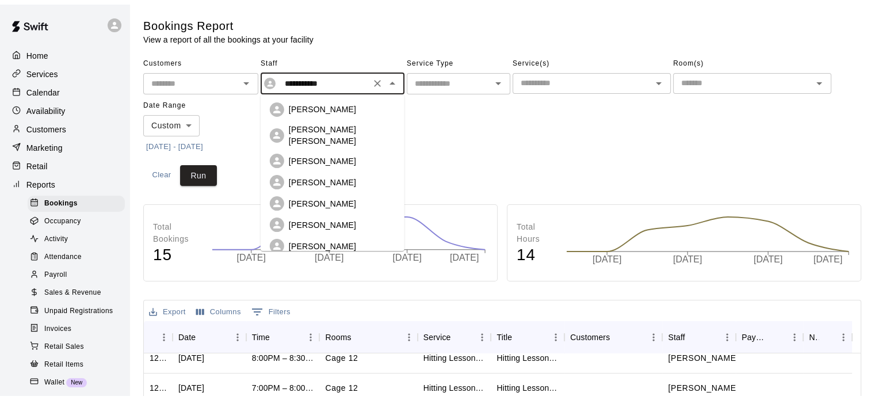
scroll to position [78, 0]
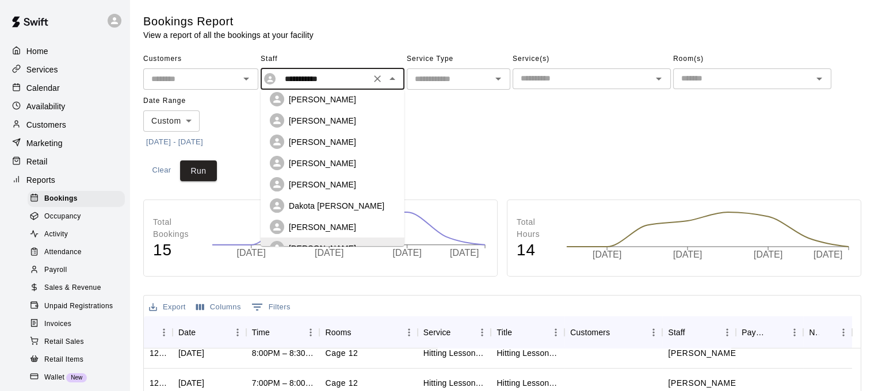
click at [332, 224] on div "[PERSON_NAME]" at bounding box center [332, 227] width 125 height 14
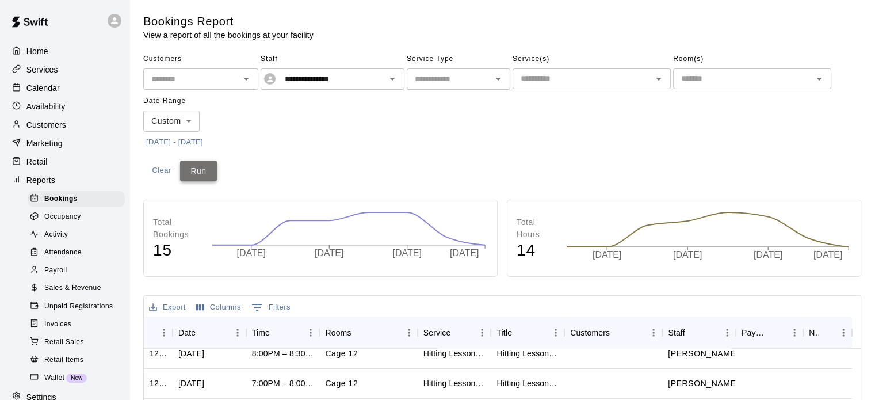
click at [198, 174] on button "Run" at bounding box center [198, 170] width 37 height 21
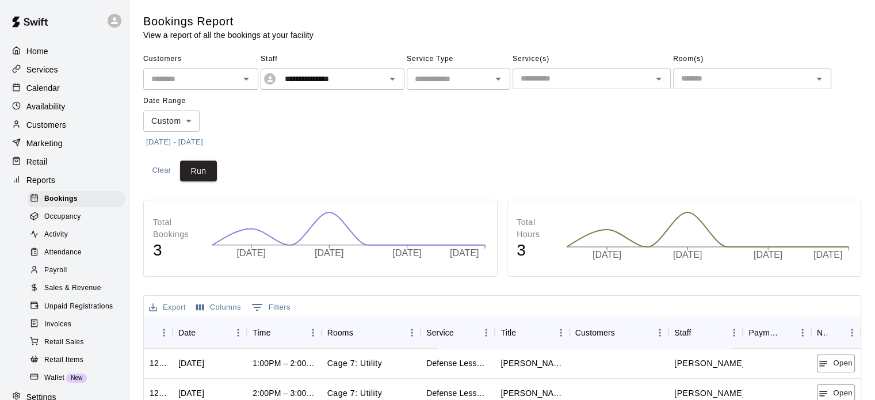
scroll to position [115, 0]
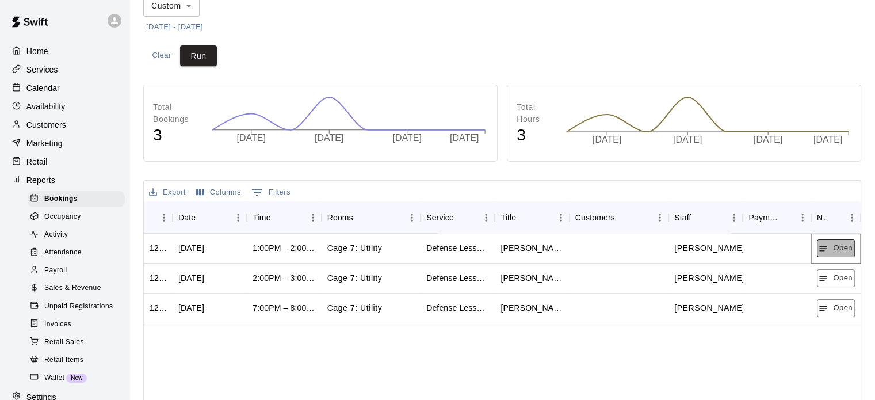
click at [850, 250] on button "Open" at bounding box center [835, 248] width 38 height 18
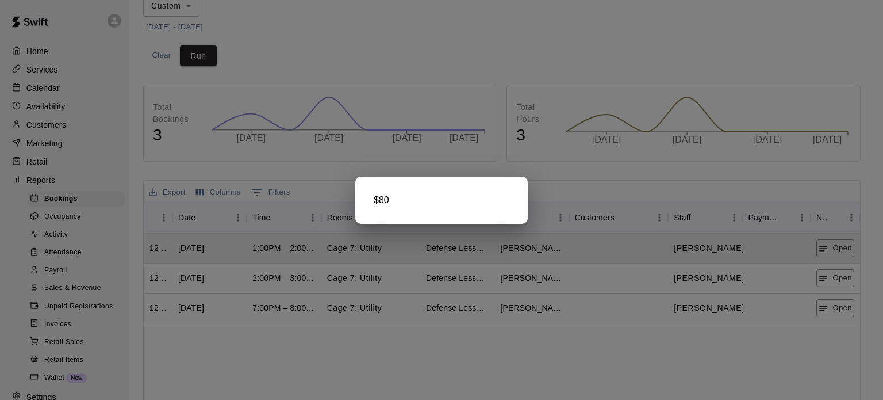
click at [839, 273] on div at bounding box center [441, 200] width 883 height 400
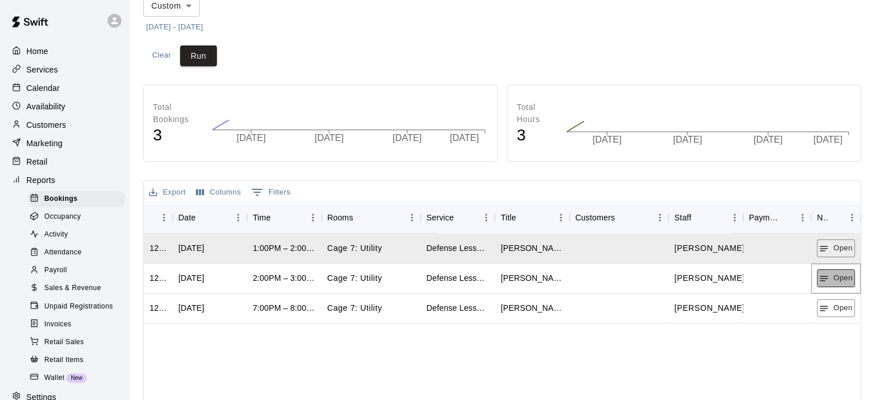
click at [838, 273] on button "Open" at bounding box center [835, 278] width 38 height 18
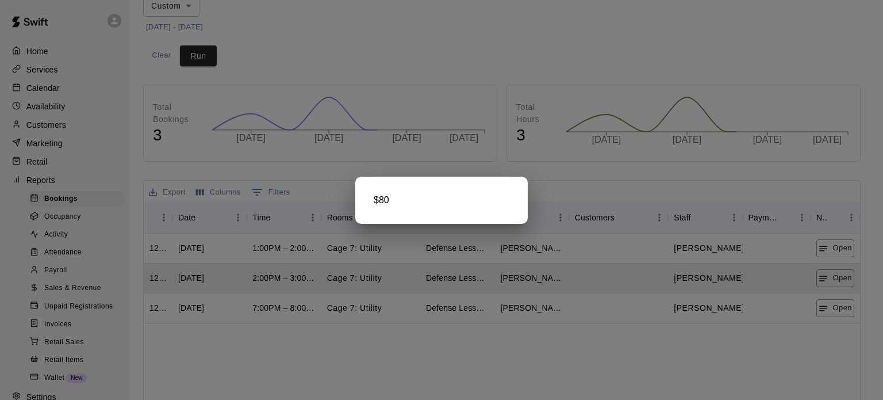
click at [834, 307] on div at bounding box center [441, 200] width 883 height 400
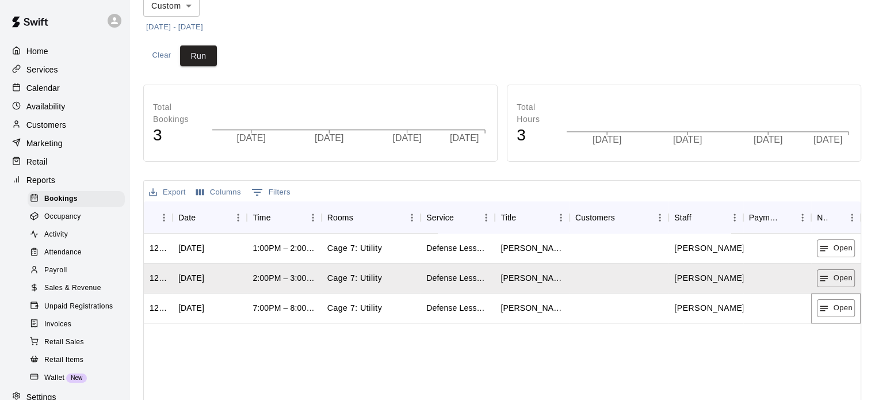
click at [834, 307] on button "Open" at bounding box center [835, 308] width 38 height 18
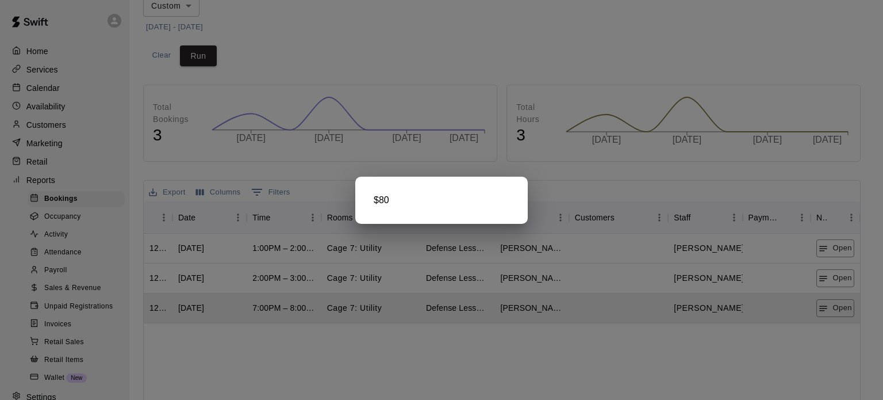
click at [455, 72] on div at bounding box center [441, 200] width 883 height 400
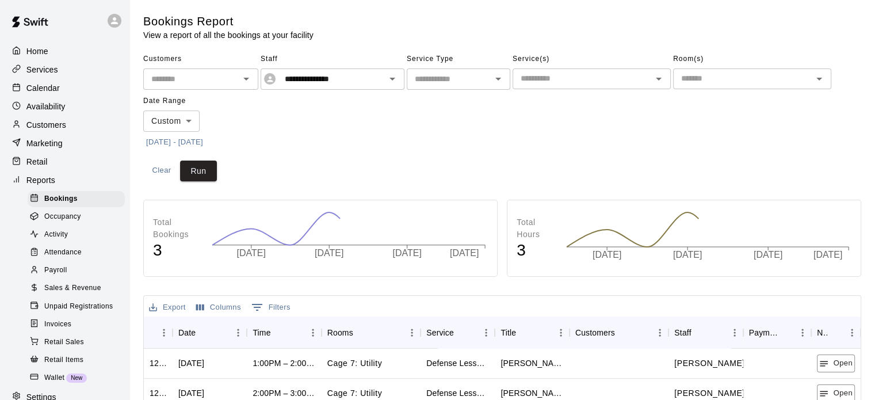
scroll to position [0, 0]
click at [392, 80] on icon "Open" at bounding box center [392, 79] width 14 height 14
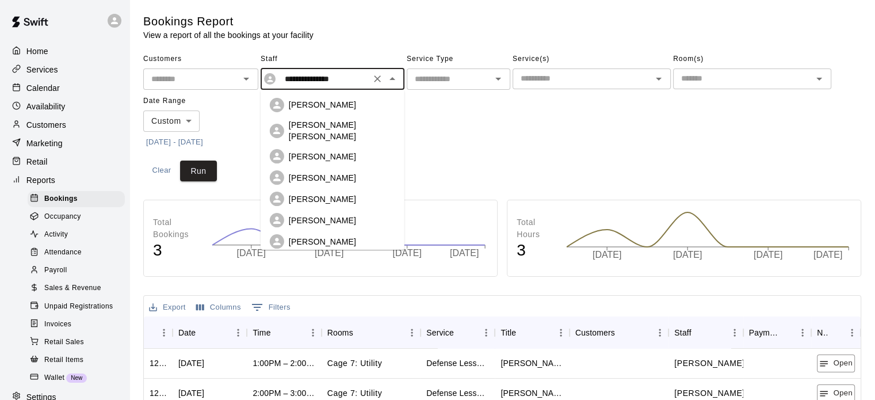
scroll to position [57, 0]
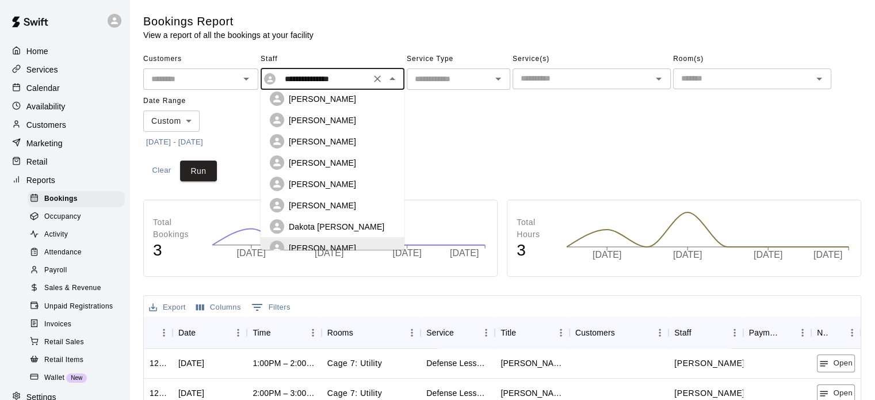
click at [292, 221] on p "Dakota [PERSON_NAME]" at bounding box center [336, 226] width 95 height 11
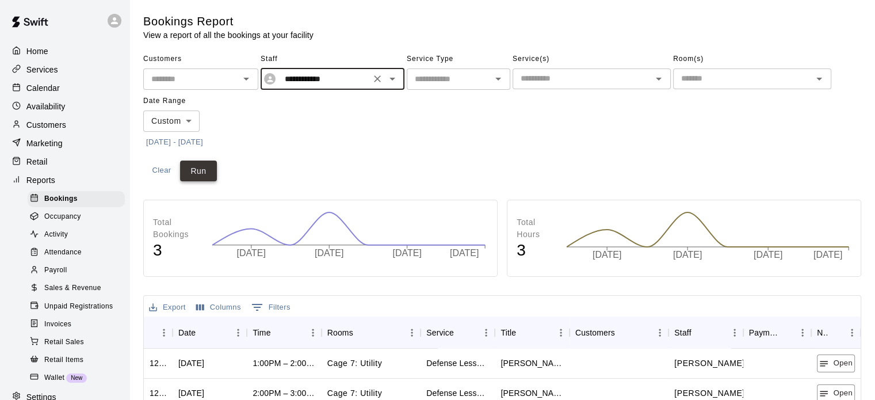
click at [186, 167] on button "Run" at bounding box center [198, 170] width 37 height 21
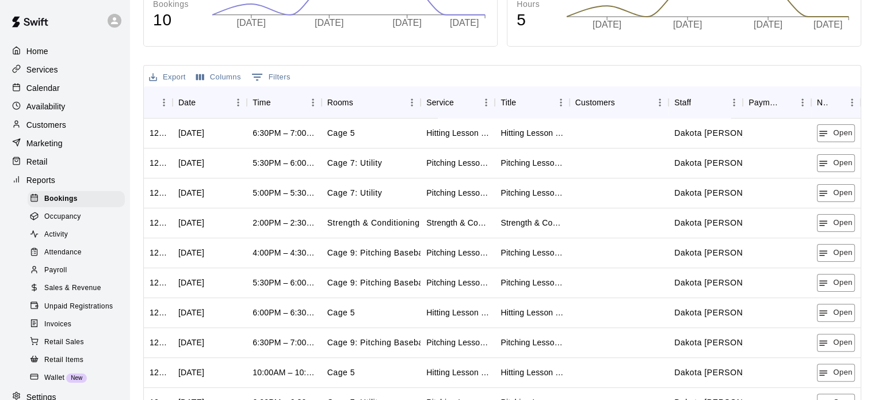
scroll to position [287, 0]
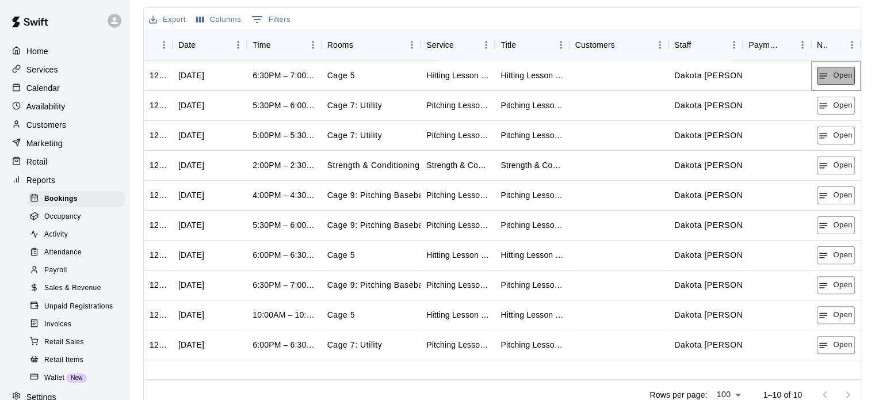
click at [824, 80] on icon "button" at bounding box center [823, 76] width 10 height 10
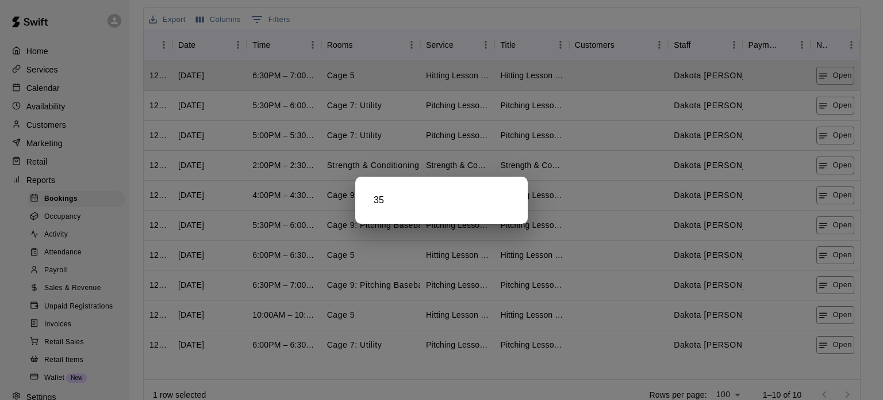
click at [829, 98] on div at bounding box center [441, 200] width 883 height 400
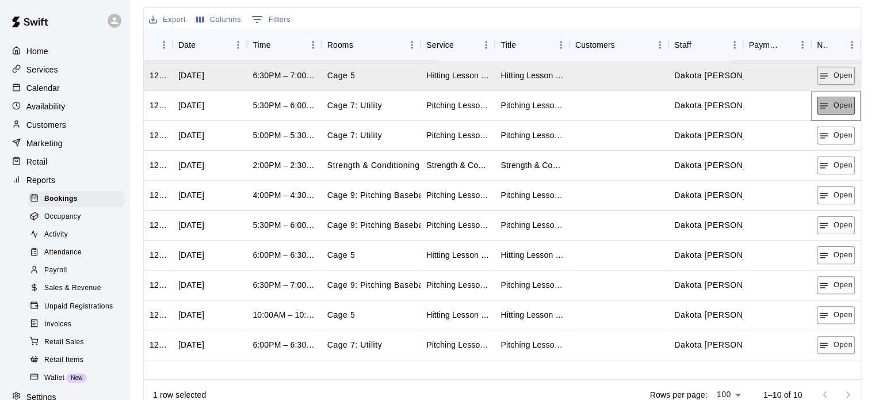
click at [830, 104] on button "Open" at bounding box center [835, 106] width 38 height 18
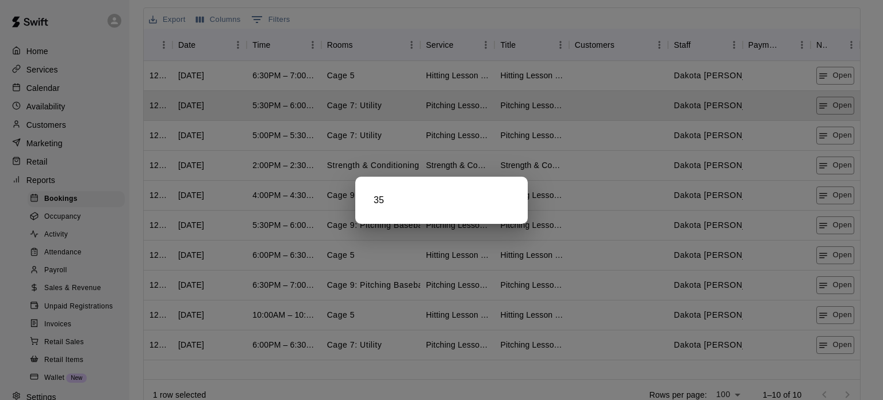
click at [832, 131] on div at bounding box center [441, 200] width 883 height 400
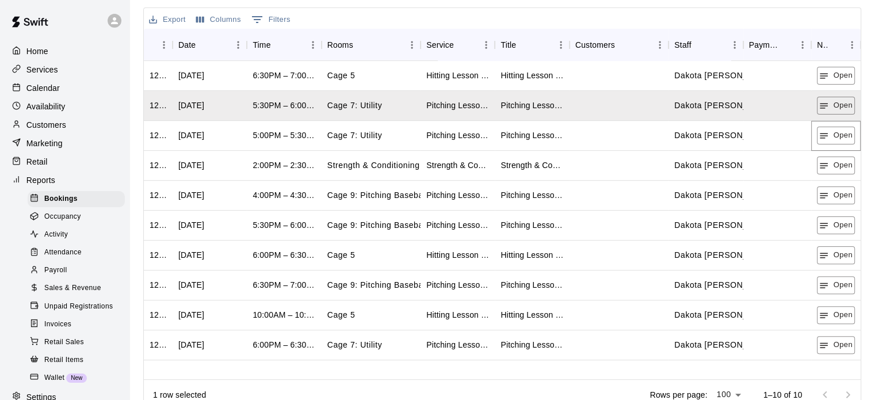
click at [832, 131] on button "Open" at bounding box center [835, 135] width 38 height 18
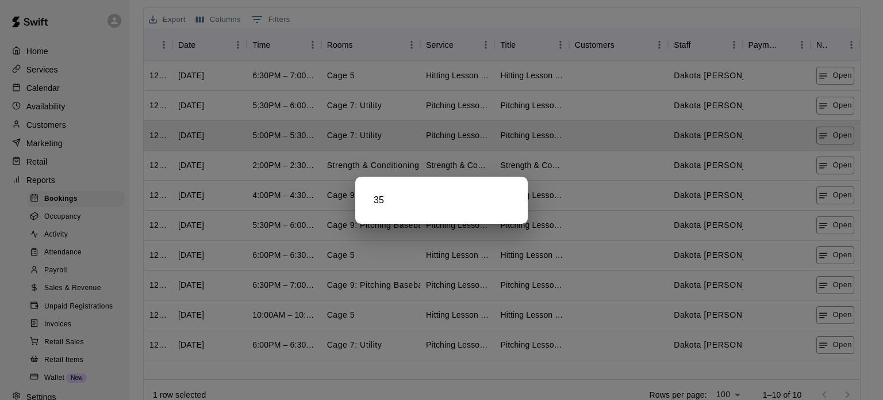
click at [821, 172] on div at bounding box center [441, 200] width 883 height 400
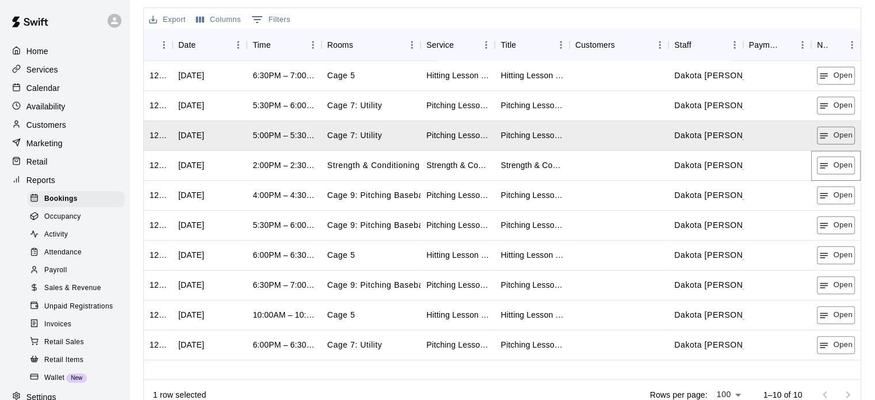
click at [821, 172] on button "Open" at bounding box center [835, 165] width 38 height 18
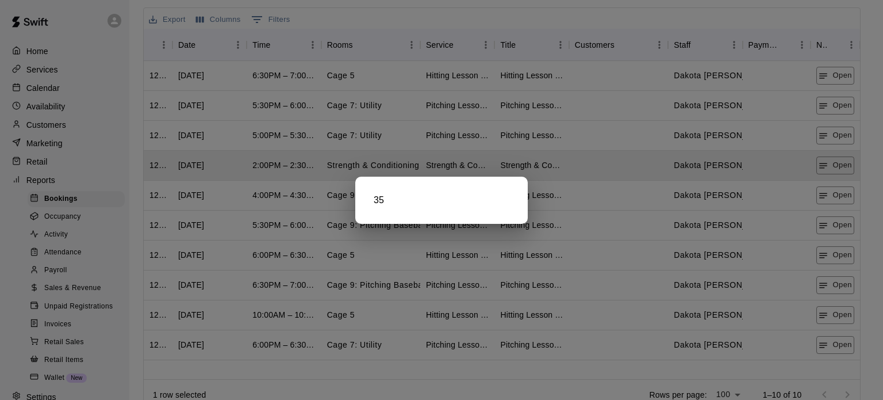
click at [823, 197] on div at bounding box center [441, 200] width 883 height 400
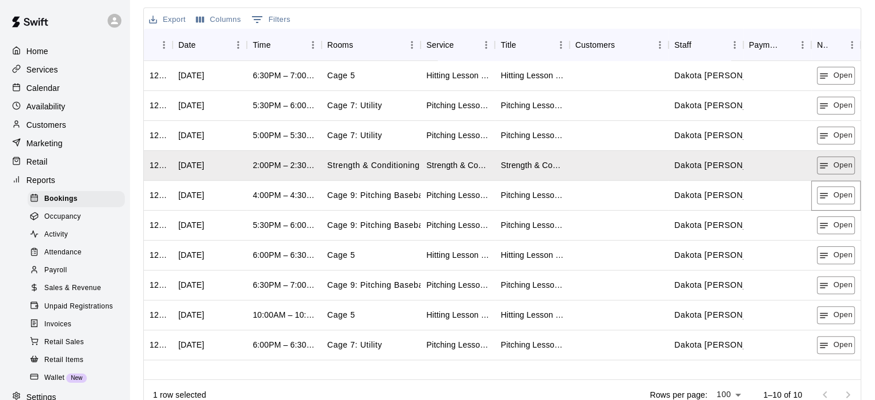
click at [824, 197] on icon "button" at bounding box center [823, 195] width 10 height 10
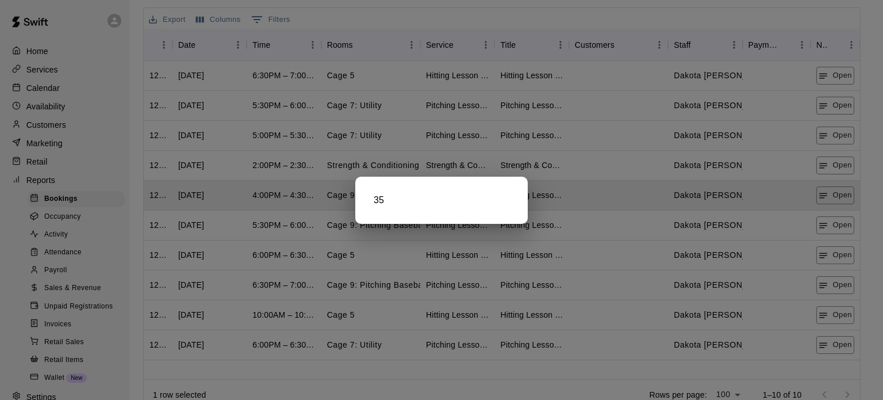
click at [831, 218] on div at bounding box center [441, 200] width 883 height 400
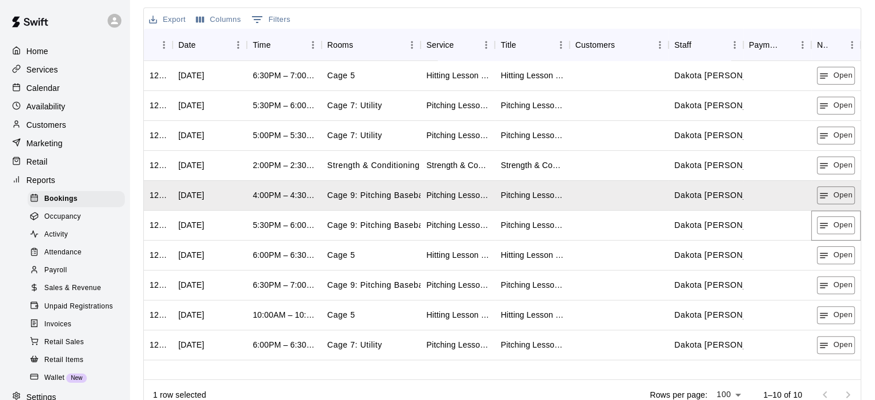
click at [831, 218] on button "Open" at bounding box center [835, 225] width 38 height 18
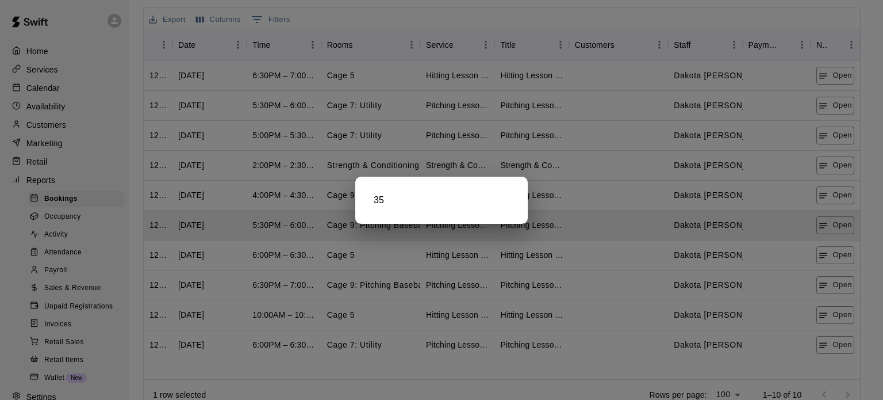
click at [840, 255] on div at bounding box center [441, 200] width 883 height 400
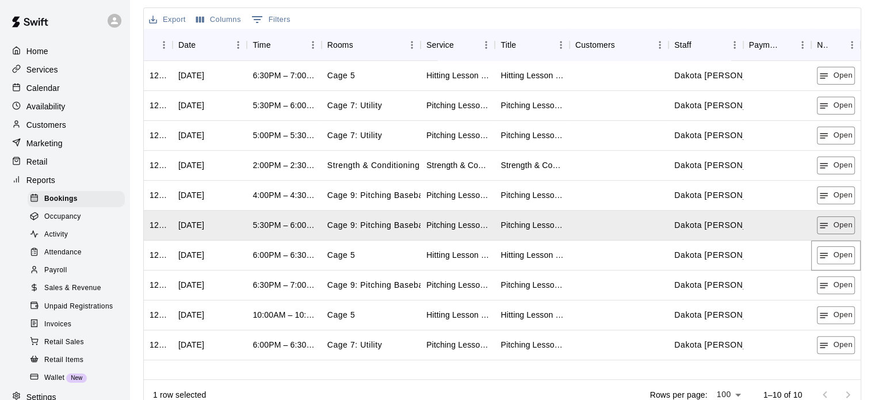
click at [840, 255] on button "Open" at bounding box center [835, 255] width 38 height 18
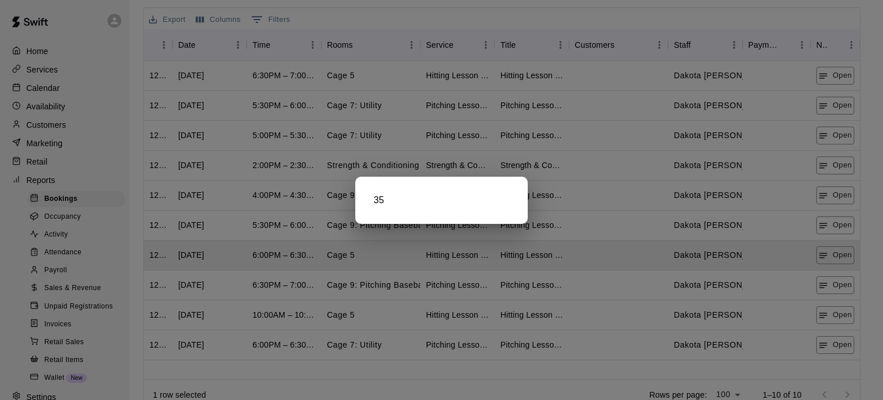
click at [829, 282] on div at bounding box center [441, 200] width 883 height 400
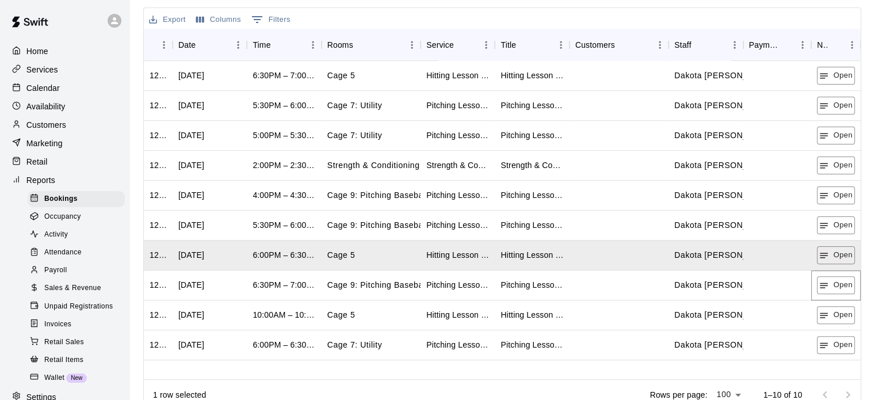
click at [829, 282] on button "Open" at bounding box center [835, 285] width 38 height 18
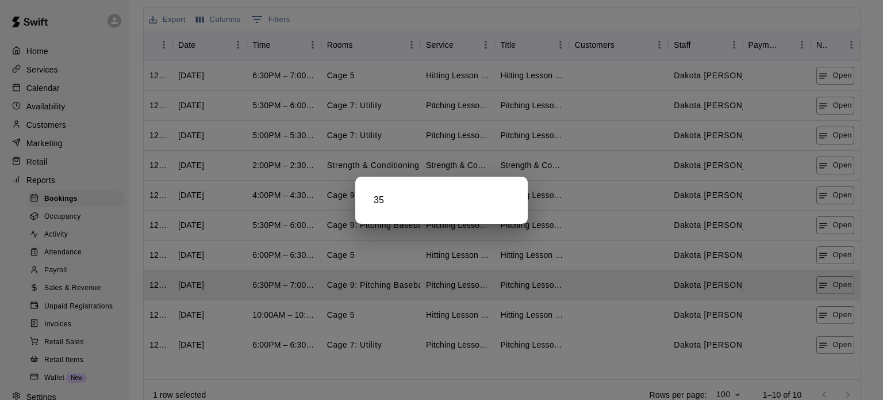
click at [849, 321] on div at bounding box center [441, 200] width 883 height 400
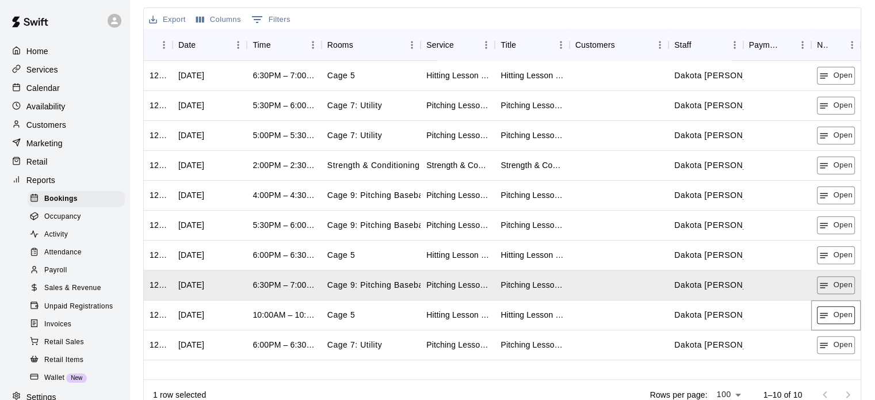
click at [847, 320] on button "Open" at bounding box center [835, 315] width 38 height 18
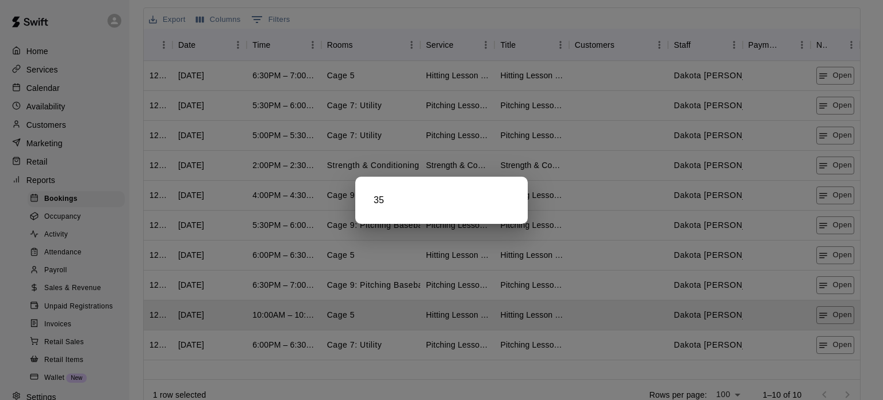
click at [837, 347] on div at bounding box center [441, 200] width 883 height 400
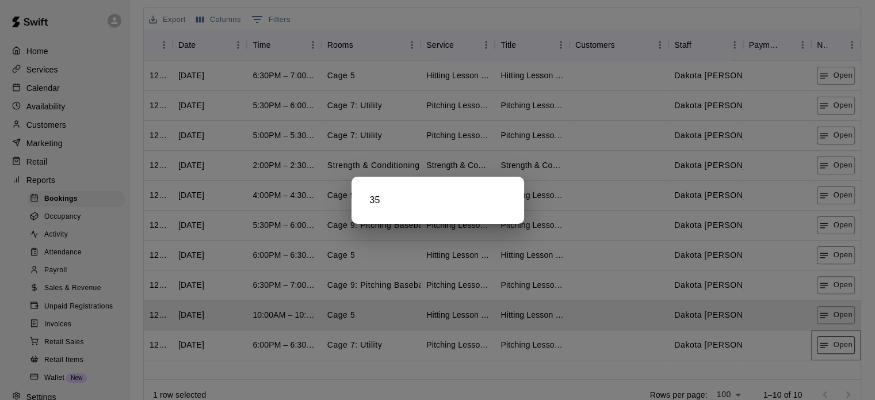
click at [837, 348] on button "Open" at bounding box center [835, 345] width 38 height 18
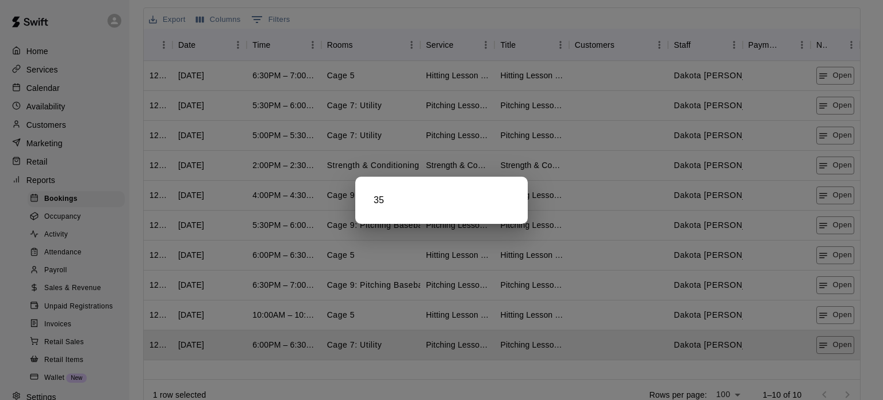
click at [597, 117] on div at bounding box center [441, 200] width 883 height 400
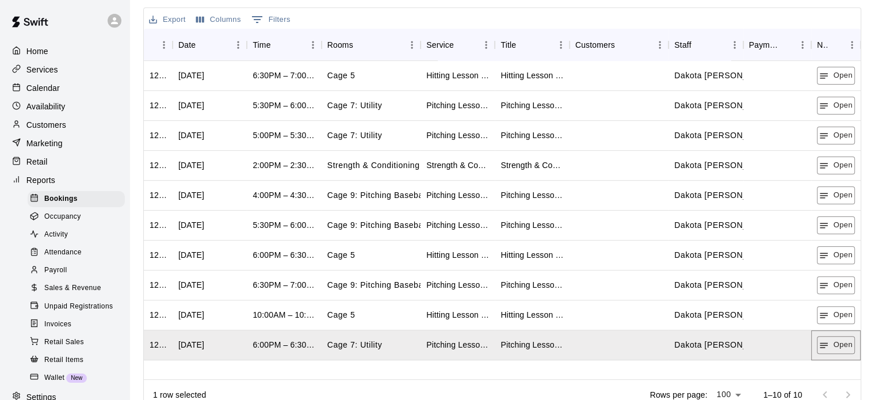
scroll to position [0, 0]
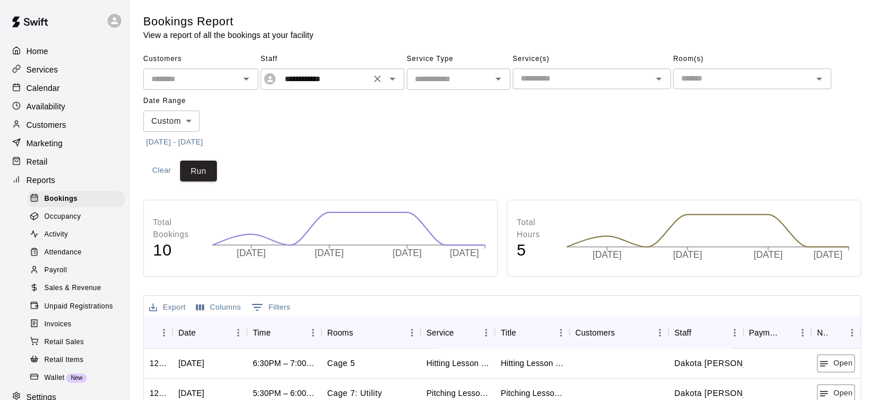
click at [396, 77] on icon "Open" at bounding box center [392, 79] width 14 height 14
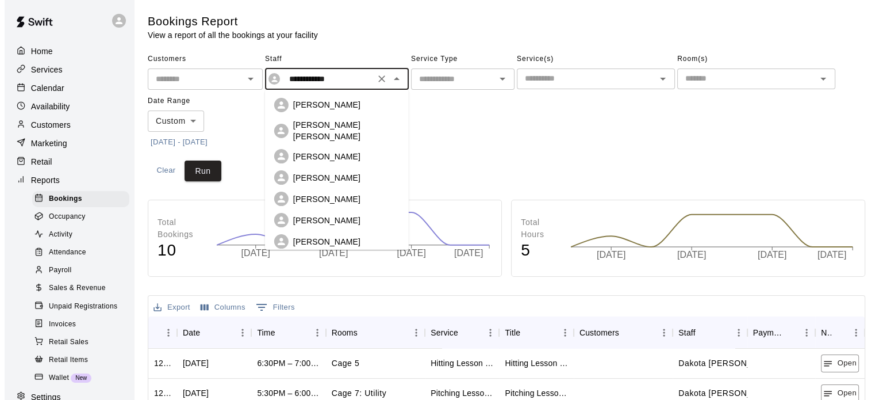
scroll to position [36, 0]
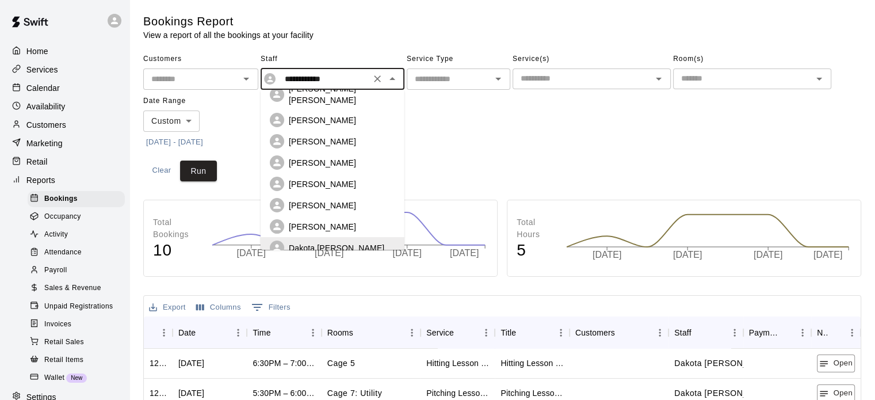
click at [329, 200] on p "[PERSON_NAME]" at bounding box center [322, 205] width 67 height 11
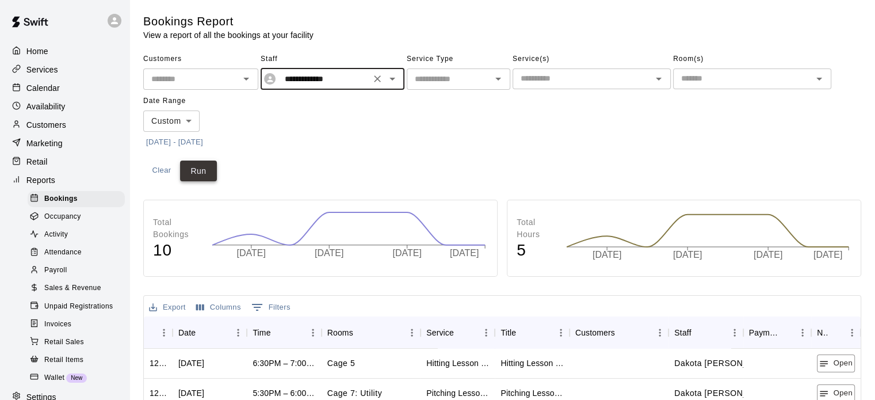
click at [210, 177] on button "Run" at bounding box center [198, 170] width 37 height 21
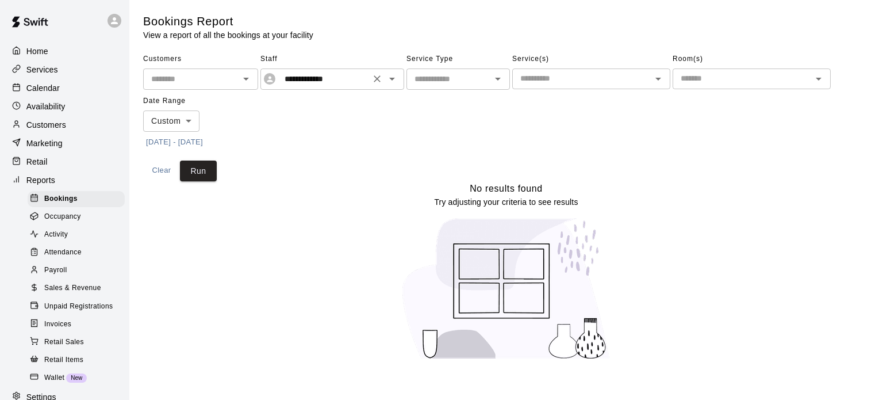
click at [396, 80] on icon "Open" at bounding box center [392, 79] width 14 height 14
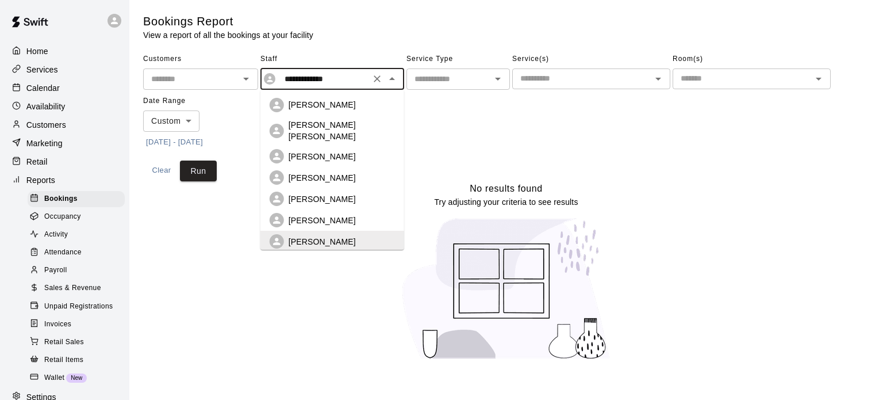
click at [304, 193] on p "[PERSON_NAME]" at bounding box center [322, 198] width 67 height 11
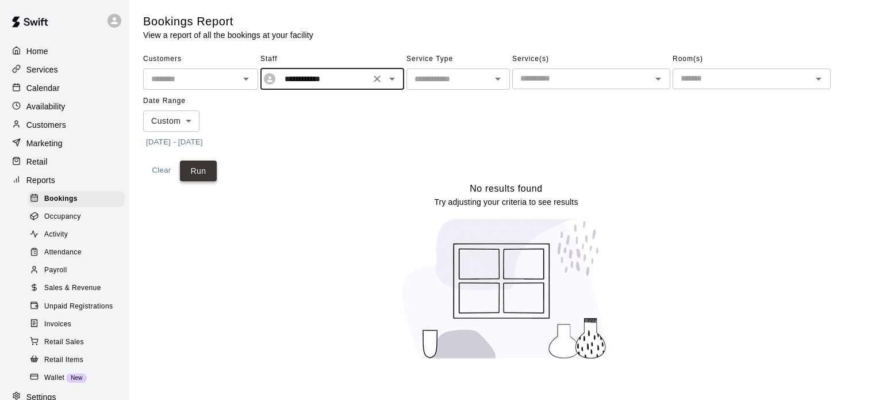
click at [198, 167] on button "Run" at bounding box center [198, 170] width 37 height 21
click at [399, 75] on button "Open" at bounding box center [392, 79] width 16 height 16
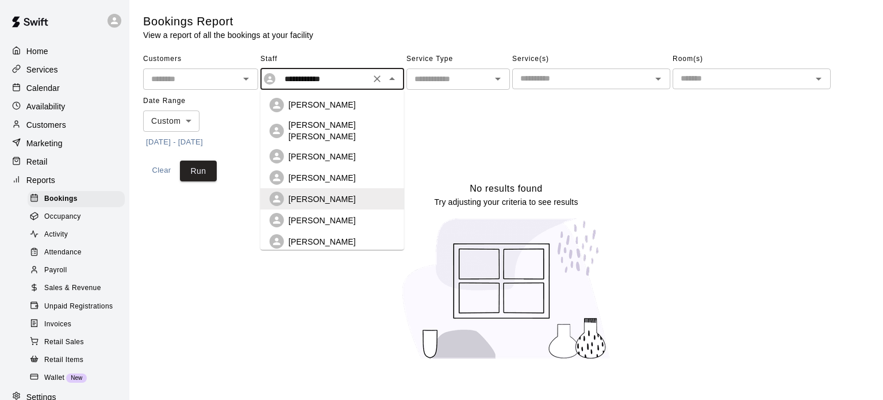
click at [342, 172] on p "[PERSON_NAME]" at bounding box center [322, 177] width 67 height 11
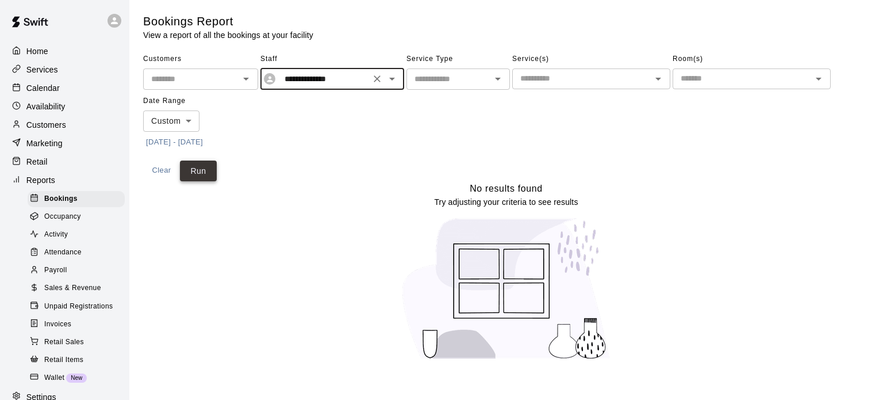
click at [193, 164] on button "Run" at bounding box center [198, 170] width 37 height 21
click at [387, 84] on icon "Open" at bounding box center [392, 79] width 14 height 14
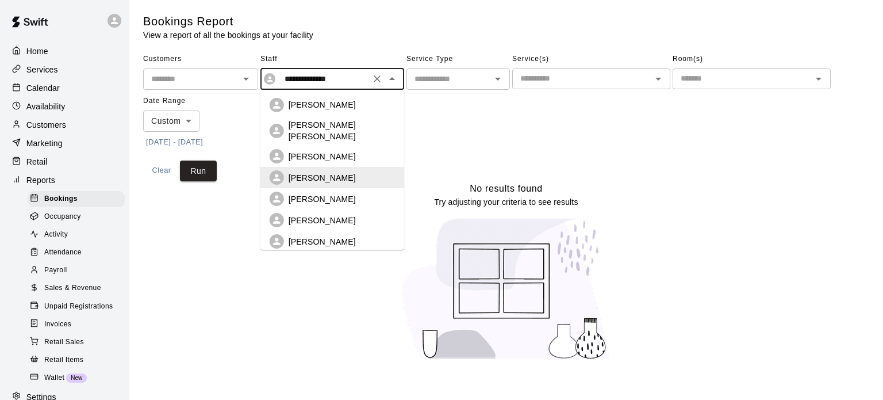
click at [315, 151] on p "[PERSON_NAME]" at bounding box center [322, 156] width 67 height 11
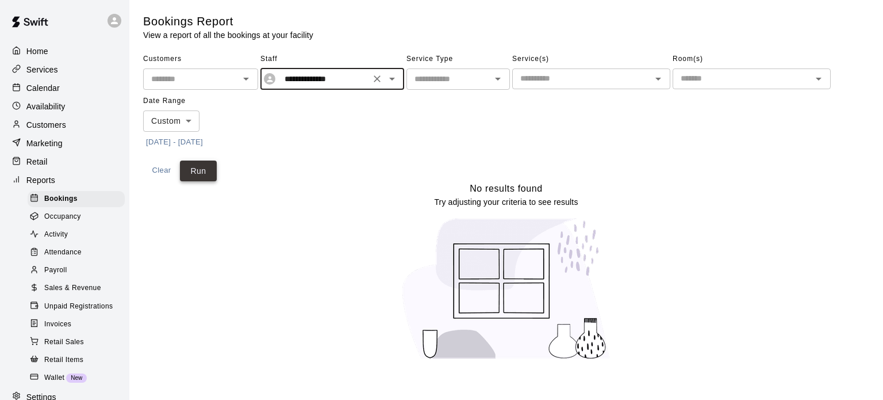
click at [197, 167] on button "Run" at bounding box center [198, 170] width 37 height 21
click at [397, 74] on icon "Open" at bounding box center [392, 79] width 14 height 14
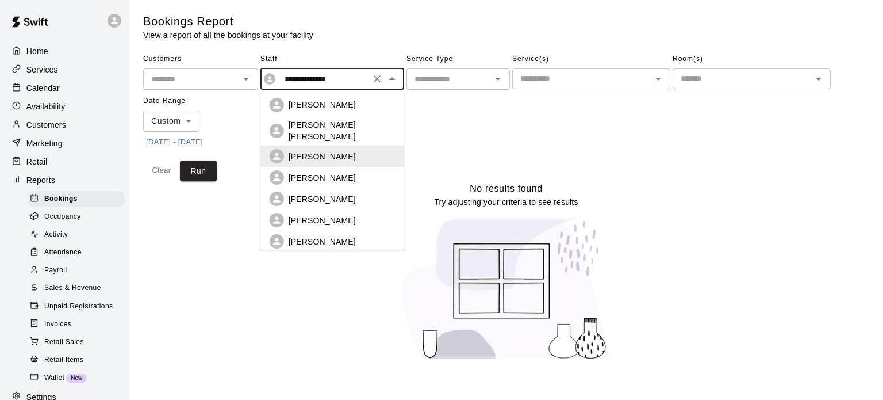
click at [333, 121] on p "[PERSON_NAME] [PERSON_NAME]" at bounding box center [342, 130] width 106 height 23
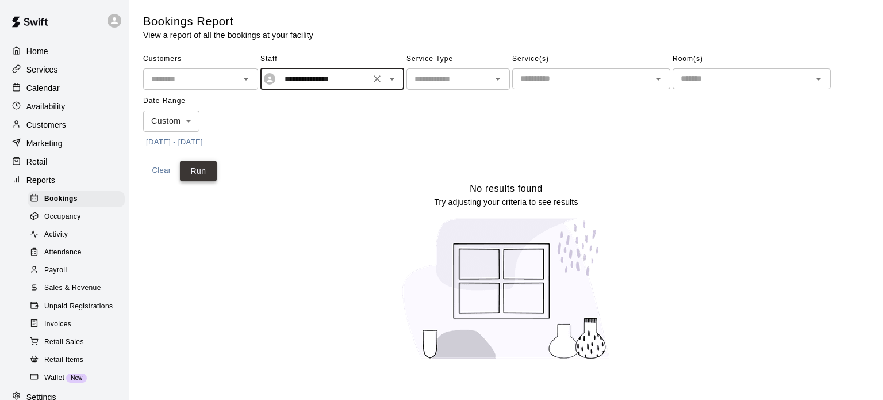
click at [194, 168] on button "Run" at bounding box center [198, 170] width 37 height 21
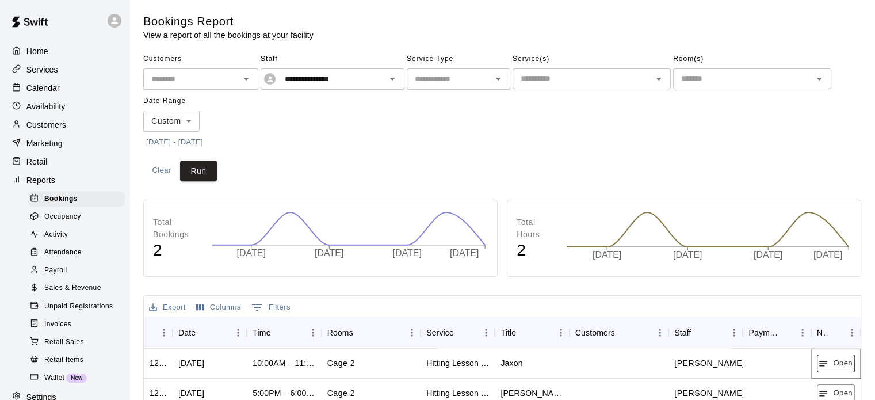
click at [849, 367] on button "Open" at bounding box center [835, 363] width 38 height 18
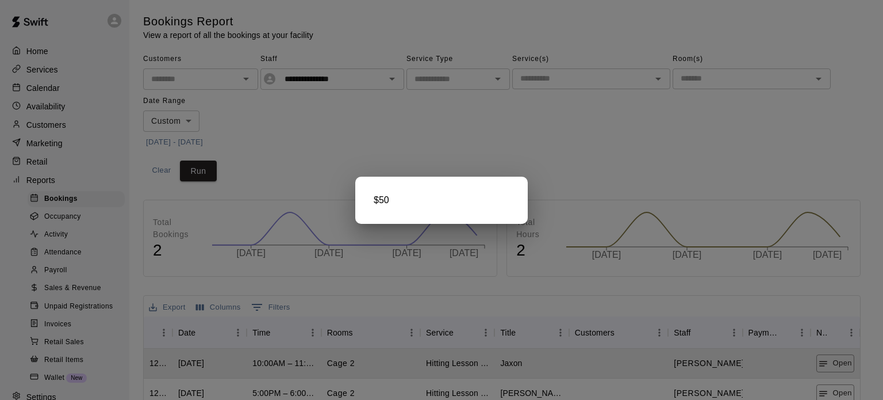
click at [844, 387] on div at bounding box center [441, 200] width 883 height 400
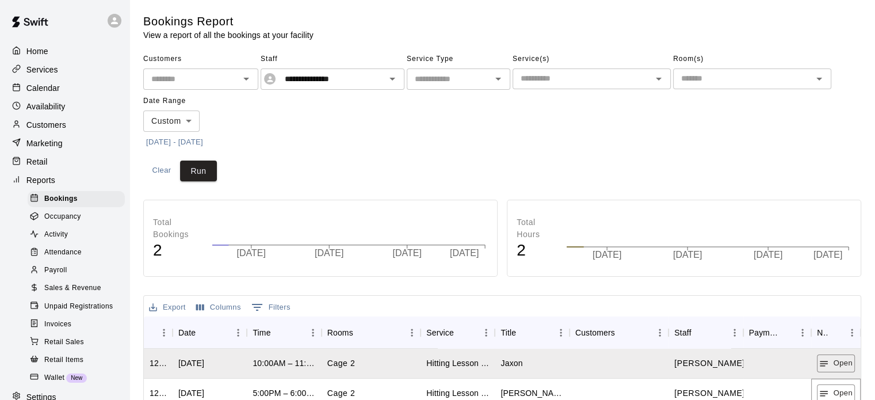
click at [844, 387] on button "Open" at bounding box center [835, 393] width 38 height 18
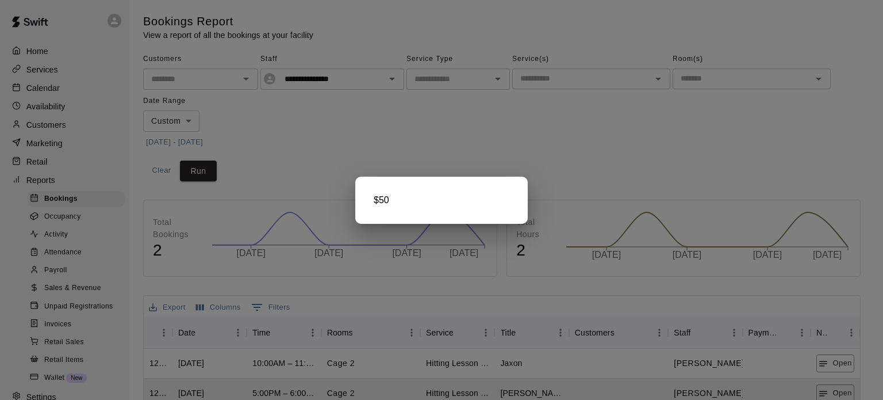
click at [609, 122] on div at bounding box center [441, 200] width 883 height 400
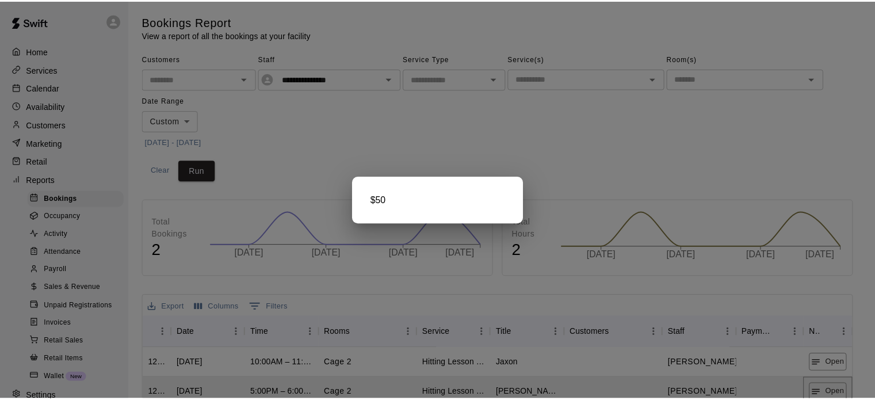
scroll to position [2, 0]
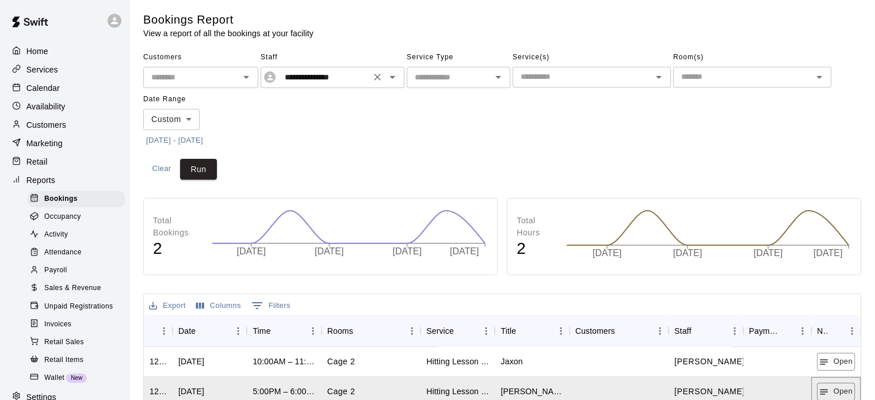
click at [392, 78] on icon "Open" at bounding box center [392, 77] width 6 height 3
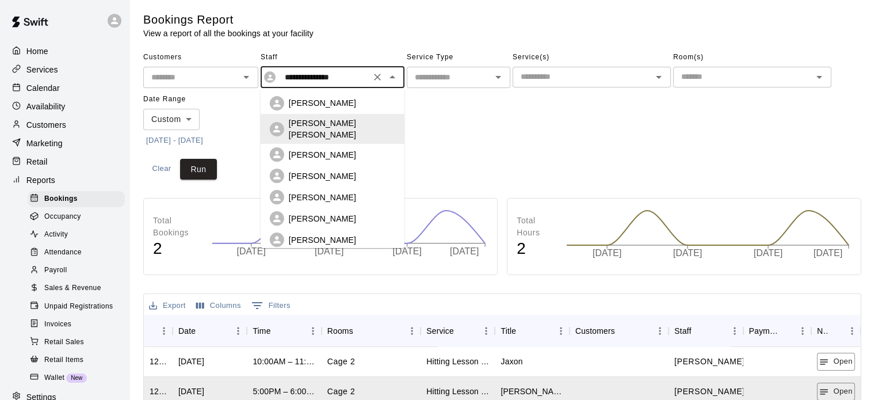
click at [342, 106] on div "[PERSON_NAME]" at bounding box center [342, 102] width 106 height 11
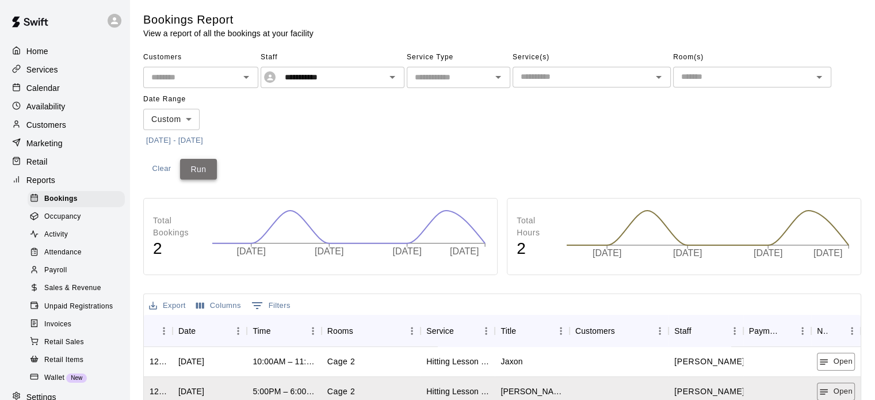
click at [190, 165] on button "Run" at bounding box center [198, 169] width 37 height 21
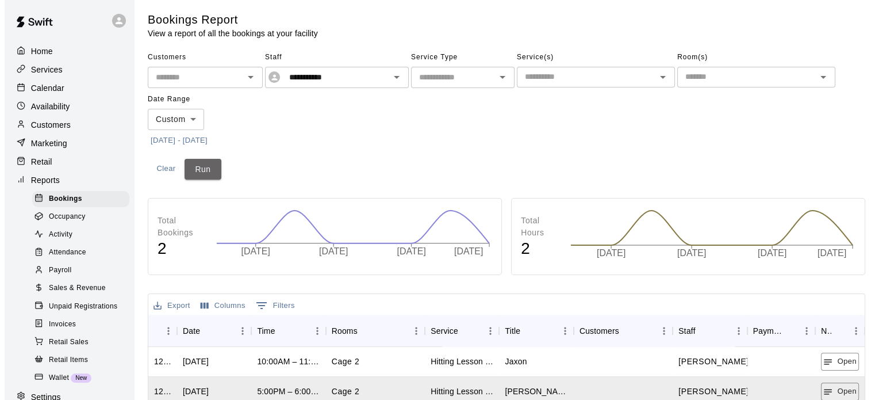
scroll to position [0, 0]
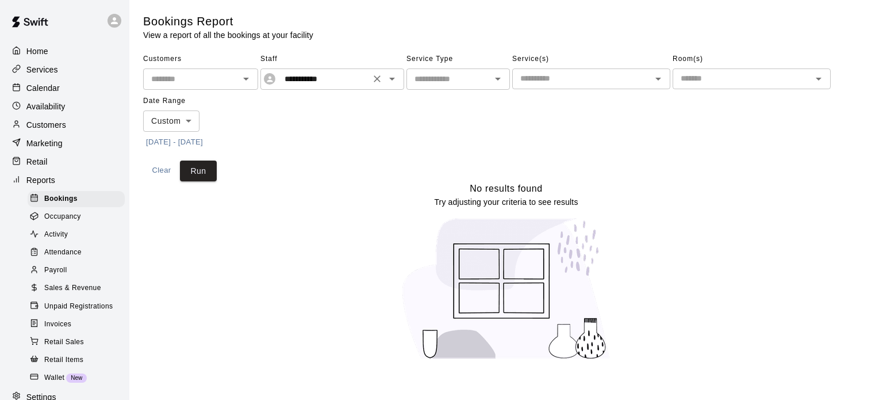
click at [389, 82] on icon "Open" at bounding box center [392, 79] width 14 height 14
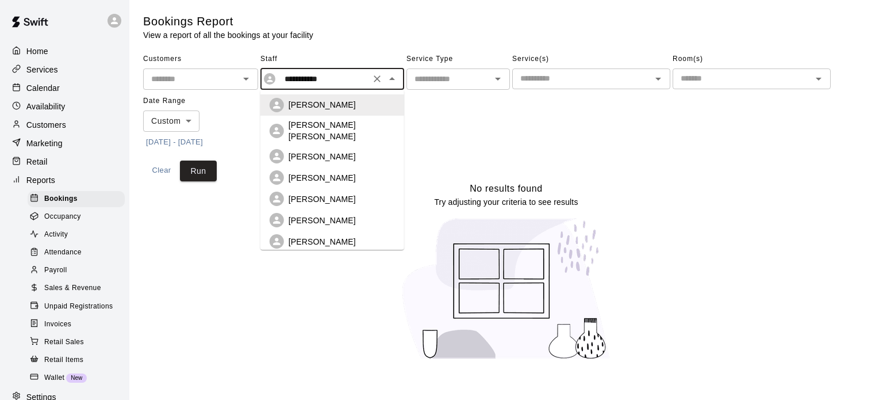
click at [338, 151] on p "[PERSON_NAME]" at bounding box center [322, 156] width 67 height 11
type input "**********"
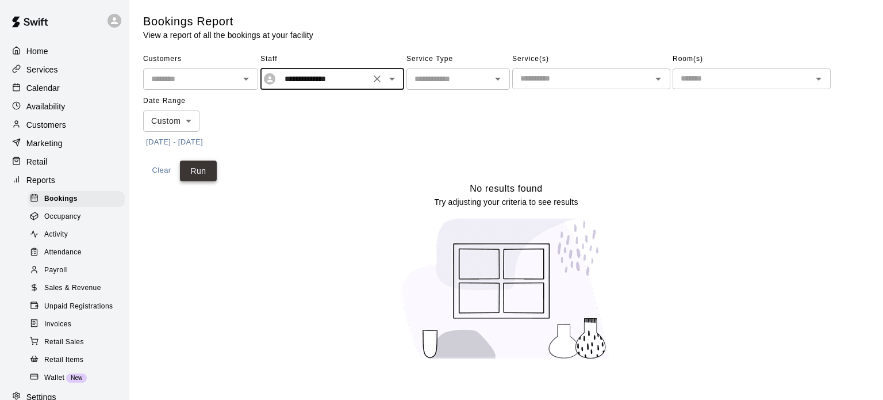
click at [190, 167] on button "Run" at bounding box center [198, 170] width 37 height 21
